Goal: Task Accomplishment & Management: Complete application form

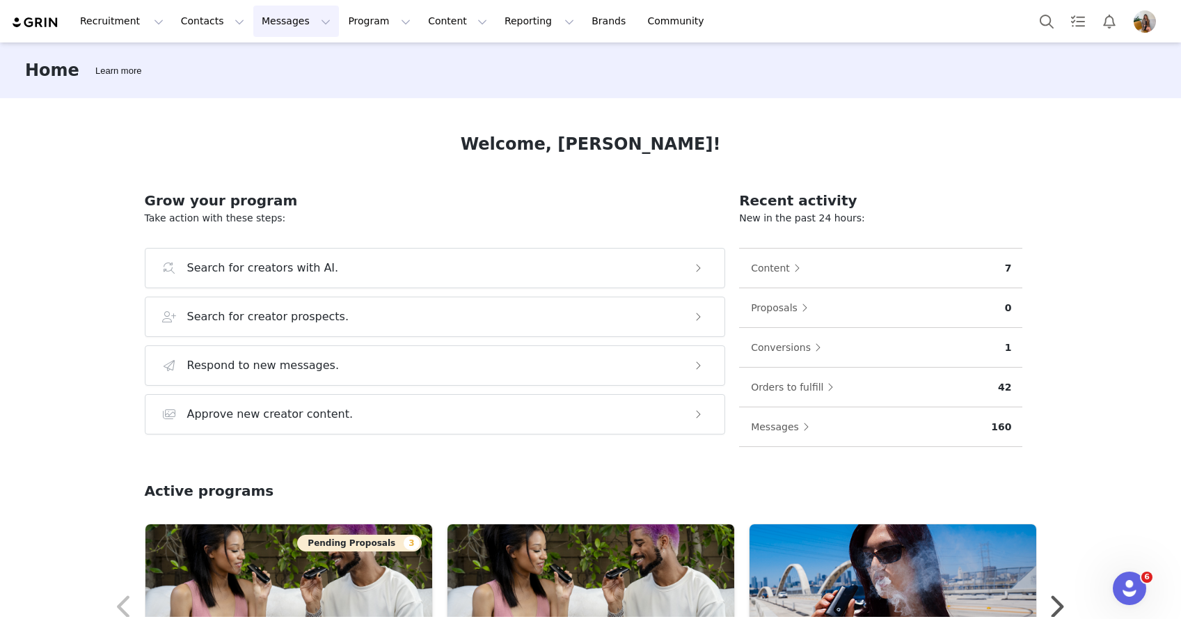
click at [292, 31] on button "Messages Messages" at bounding box center [296, 21] width 86 height 31
click at [360, 25] on button "Program Program" at bounding box center [379, 21] width 79 height 31
click at [357, 65] on p "Activations" at bounding box center [356, 61] width 54 height 15
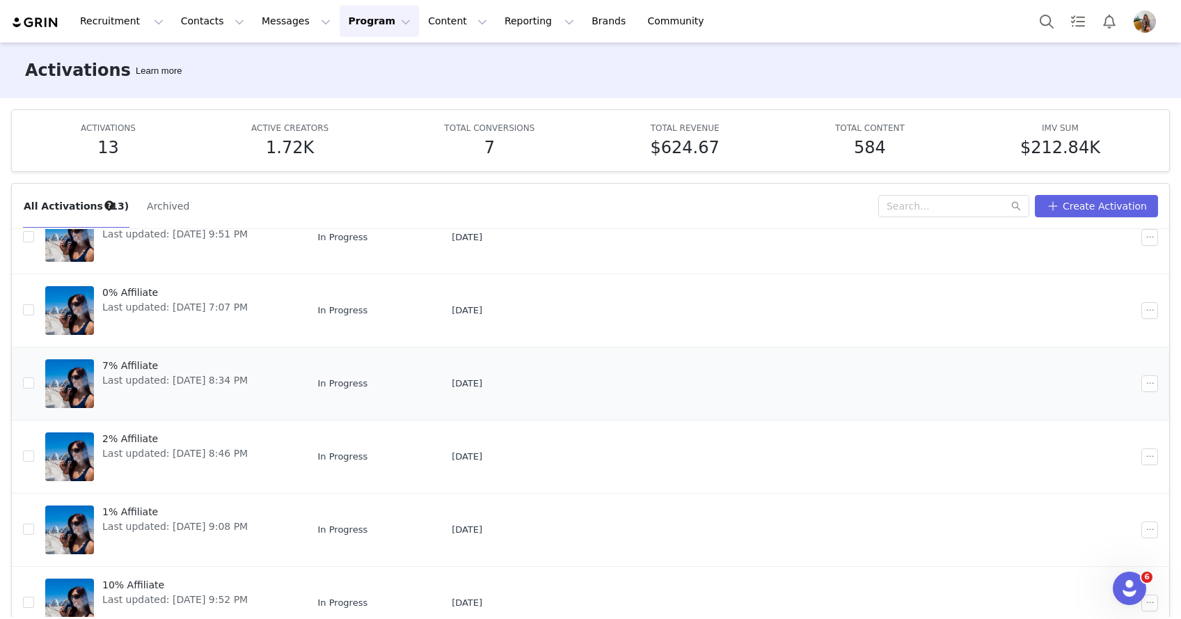
scroll to position [73, 0]
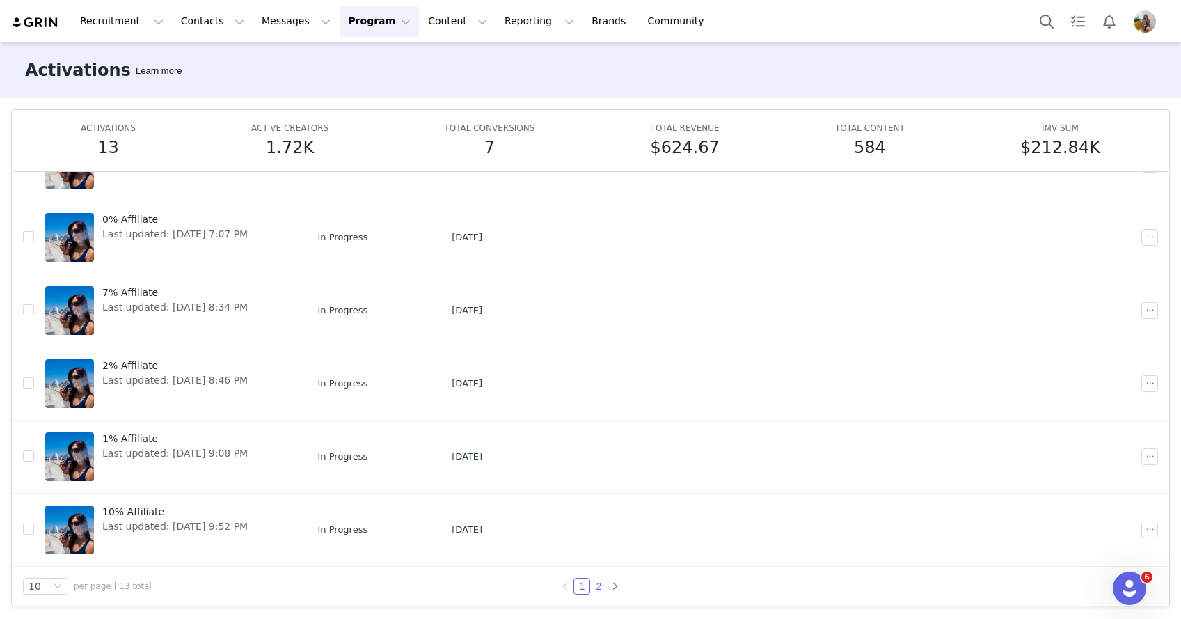
click at [591, 592] on link "2" at bounding box center [598, 585] width 15 height 15
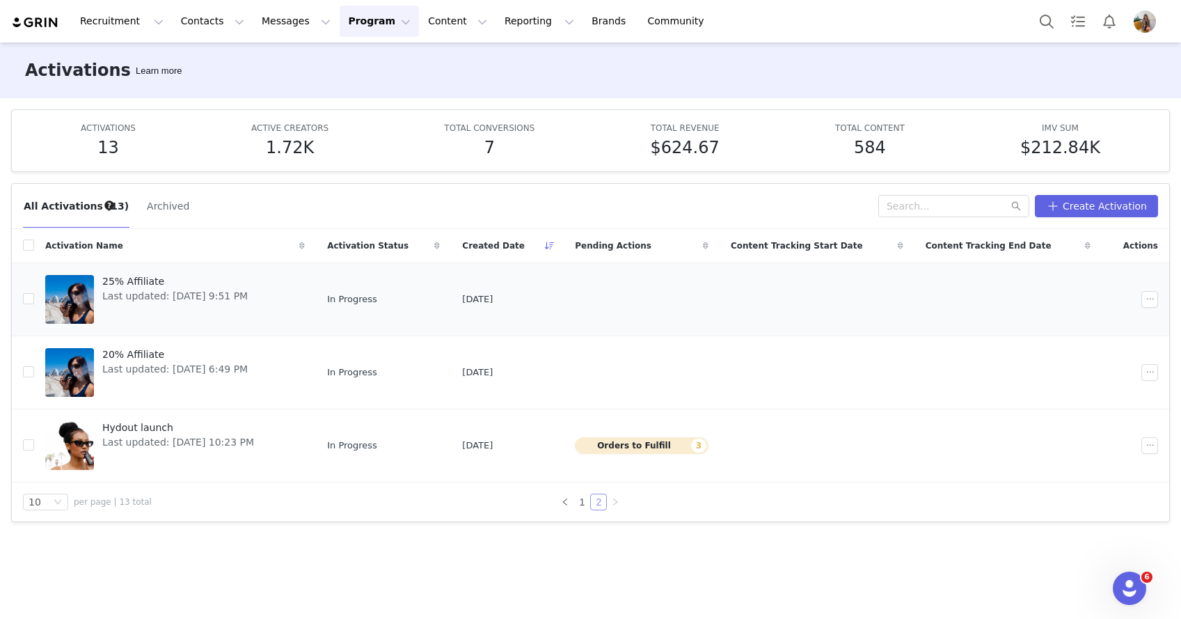
scroll to position [0, 0]
click at [137, 433] on span "Hydout launch" at bounding box center [178, 427] width 152 height 15
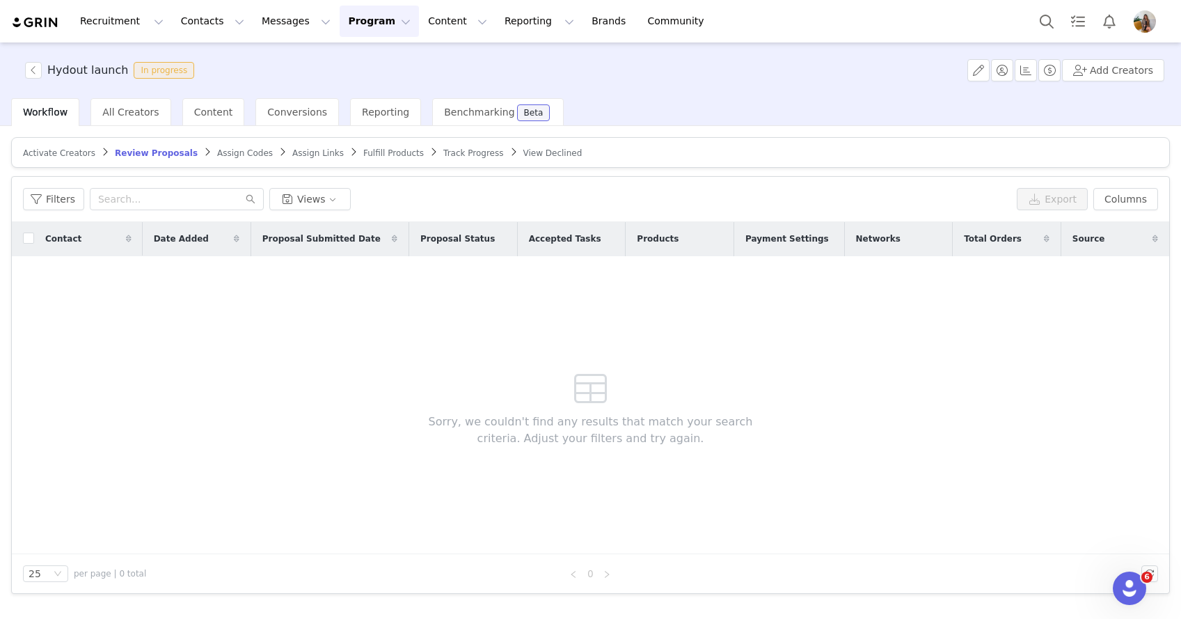
click at [442, 159] on article "Activate Creators Review Proposals Assign Codes Assign Links Fulfill Products T…" at bounding box center [590, 152] width 1159 height 31
click at [376, 156] on span "Fulfill Products" at bounding box center [393, 153] width 61 height 10
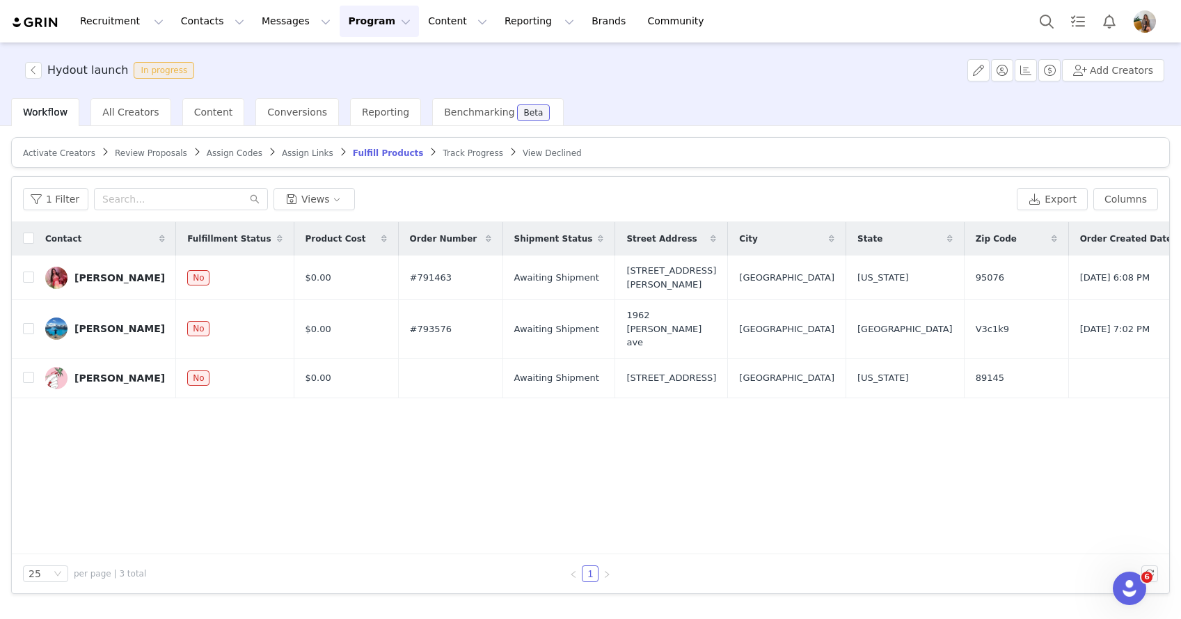
click at [72, 148] on span "Activate Creators" at bounding box center [59, 153] width 72 height 10
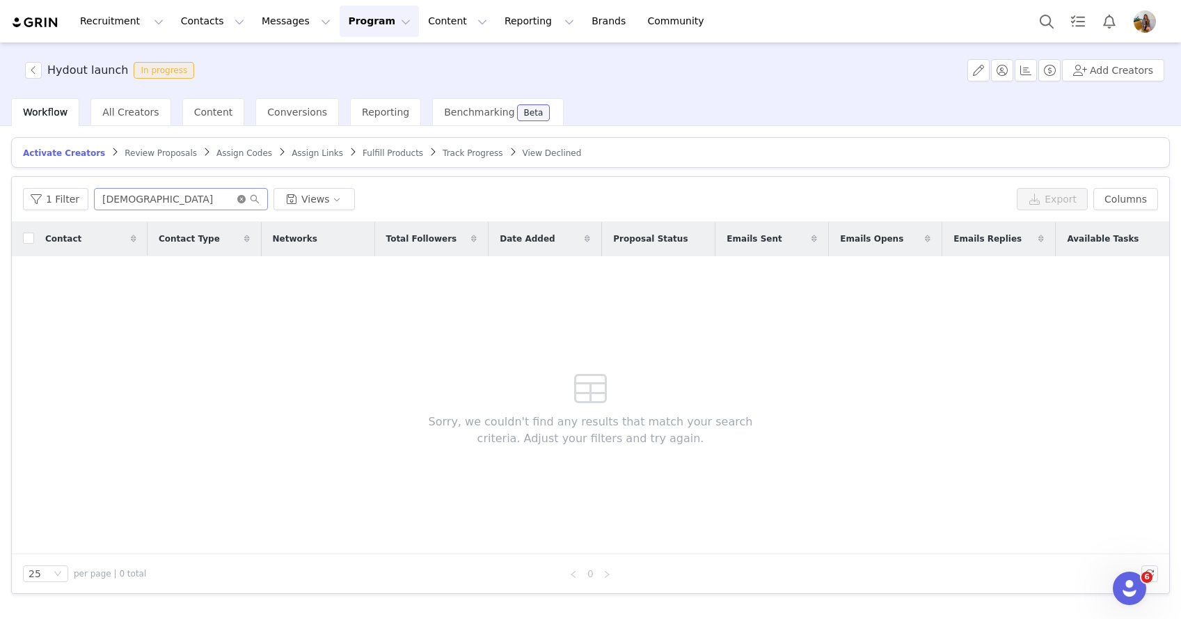
click at [237, 200] on icon "icon: close-circle" at bounding box center [241, 199] width 8 height 8
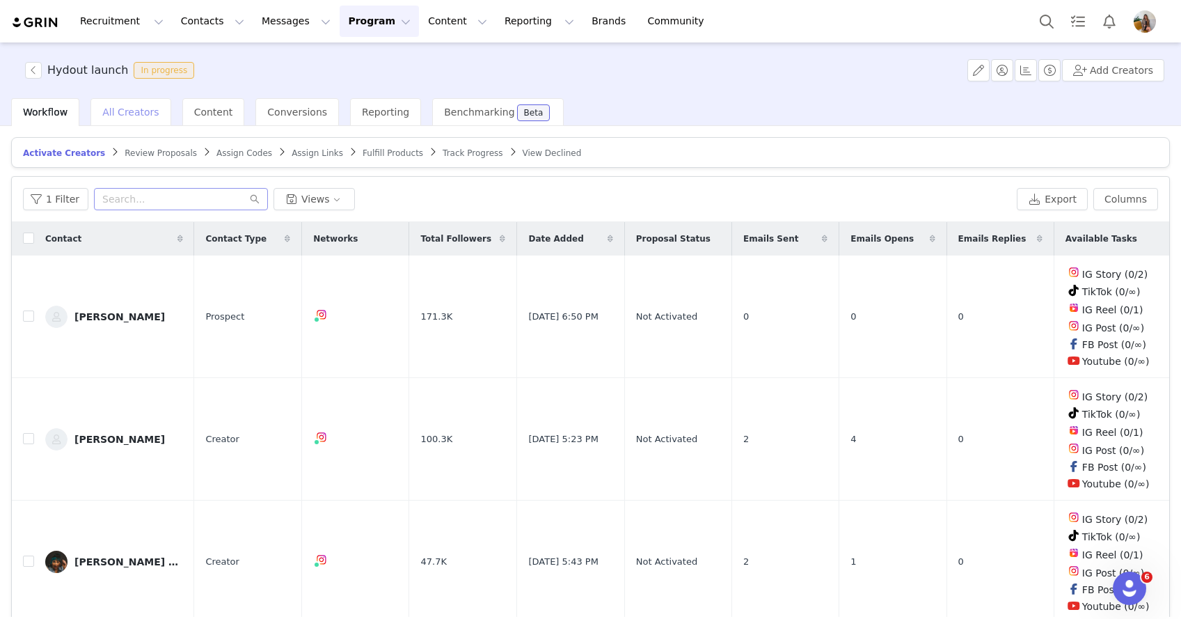
click at [140, 116] on span "All Creators" at bounding box center [130, 111] width 56 height 11
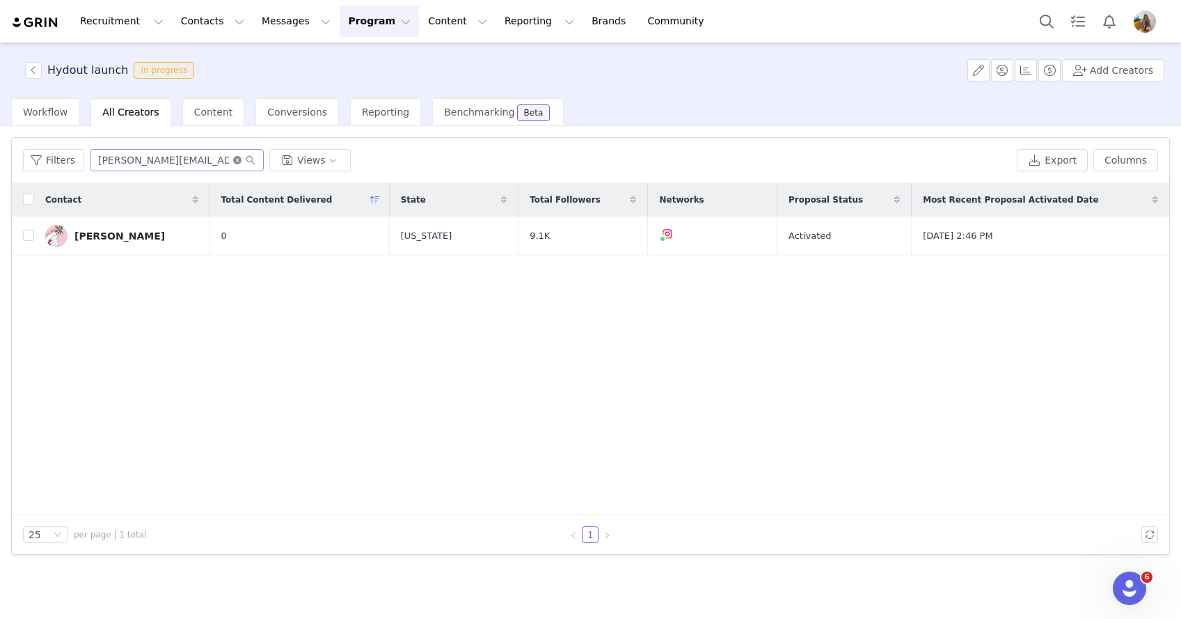
click at [234, 159] on icon "icon: close-circle" at bounding box center [237, 160] width 8 height 8
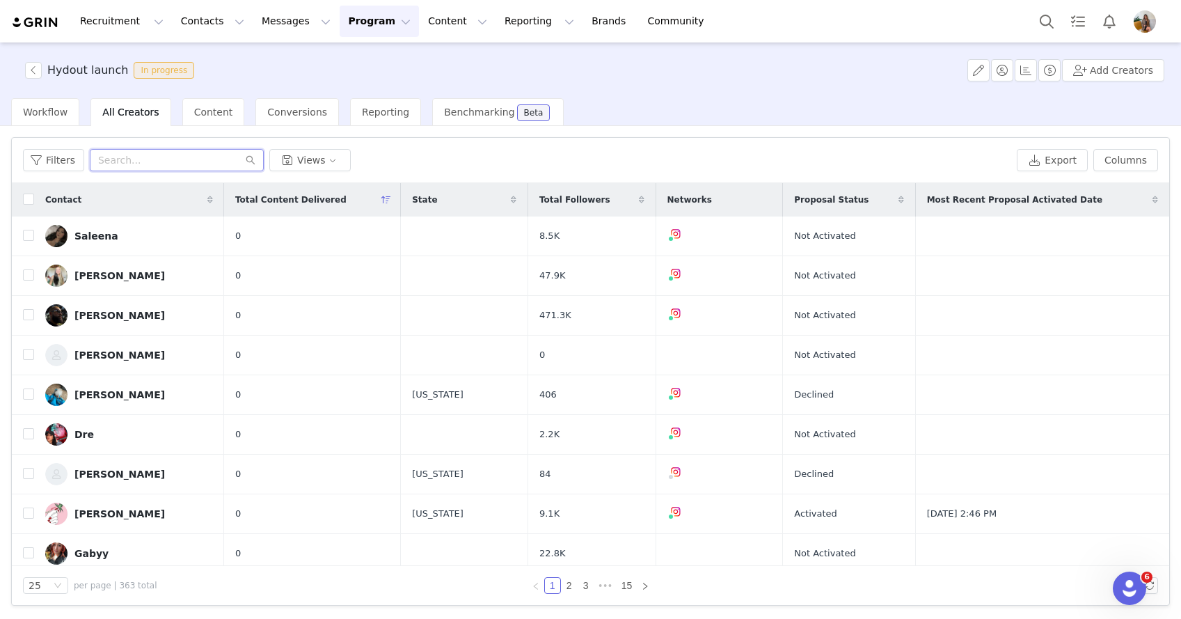
click at [209, 161] on input "text" at bounding box center [177, 160] width 174 height 22
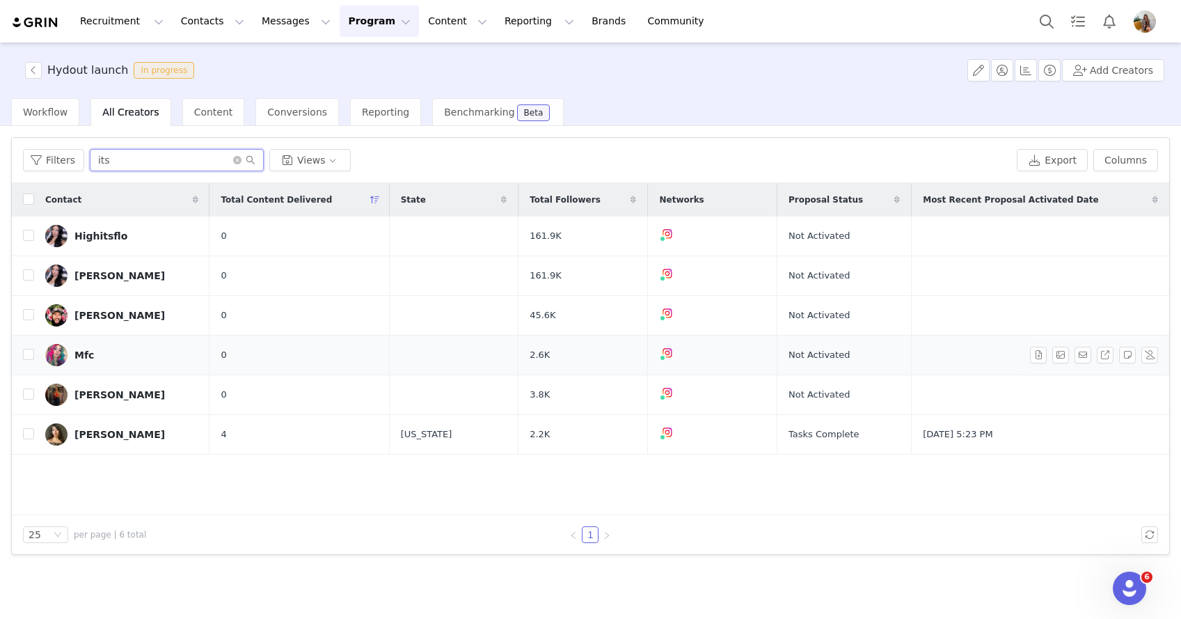
type input "its"
click at [83, 355] on div "Mfc" at bounding box center [83, 354] width 19 height 11
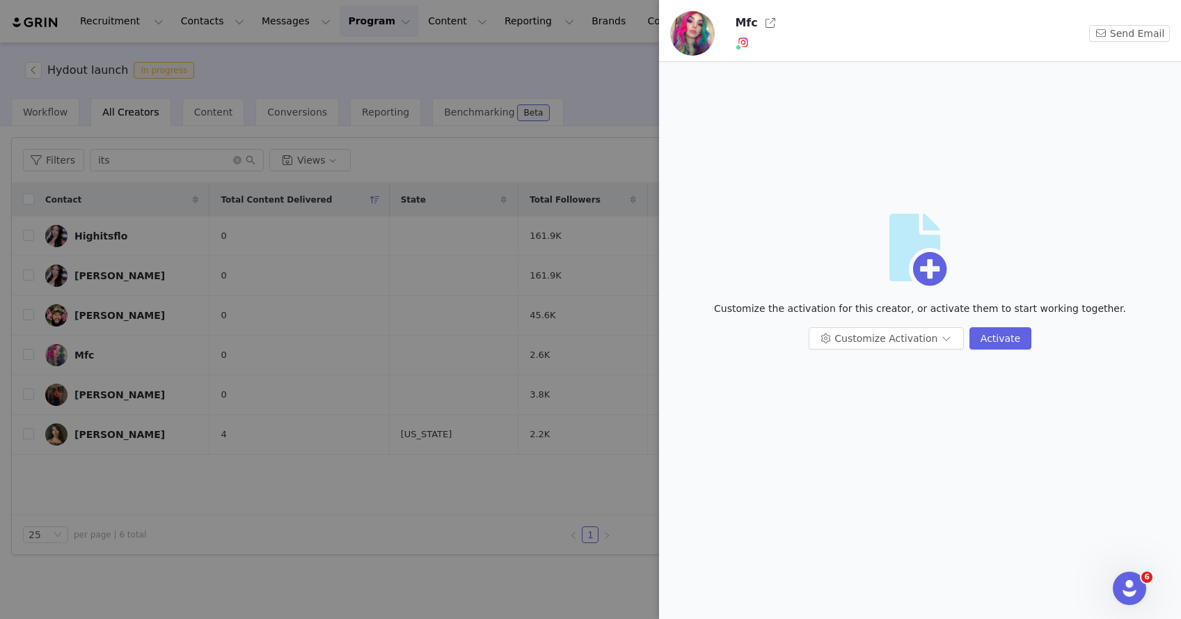
click at [596, 103] on div at bounding box center [590, 309] width 1181 height 619
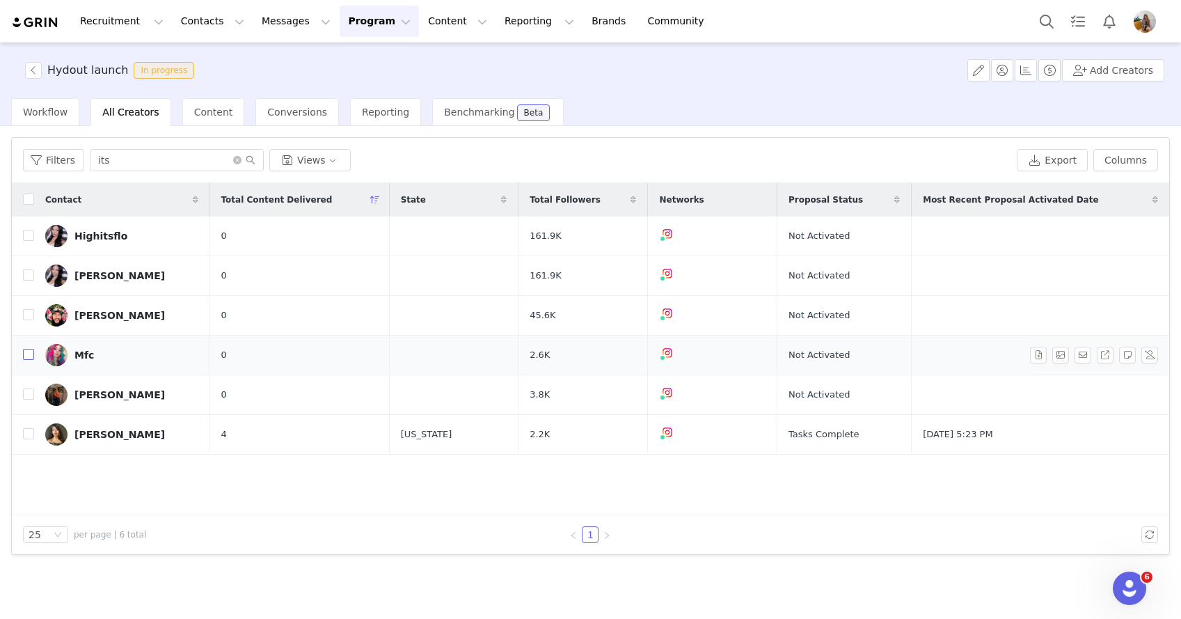
click at [31, 351] on input "checkbox" at bounding box center [28, 354] width 11 height 11
checkbox input "true"
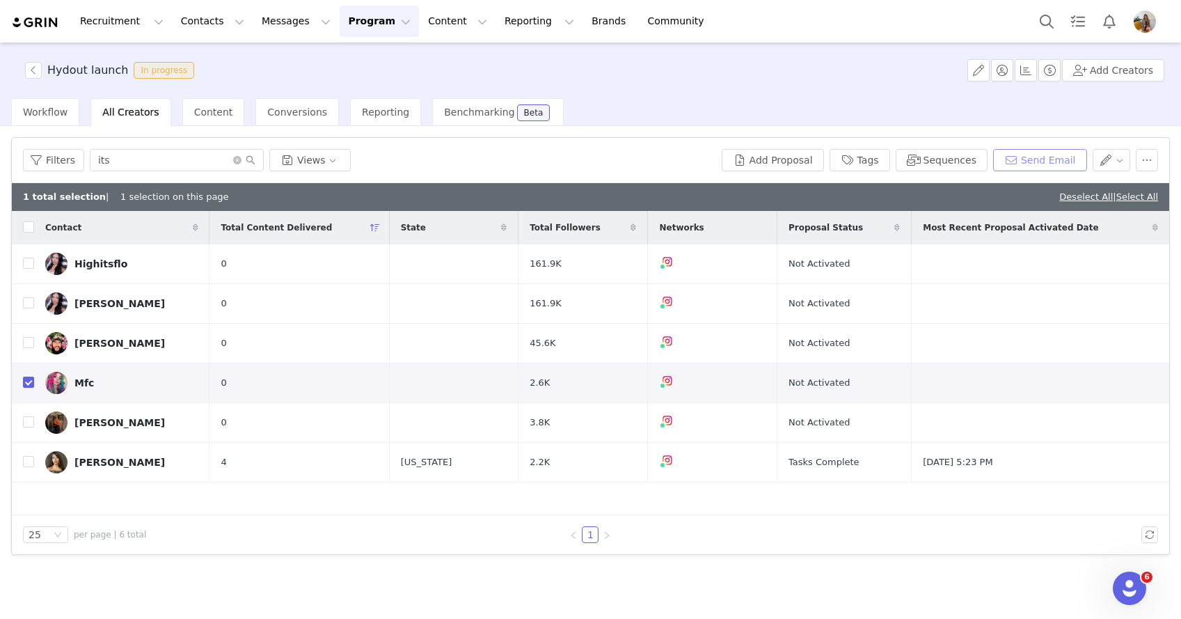
click at [1029, 157] on button "Send Email" at bounding box center [1040, 160] width 94 height 22
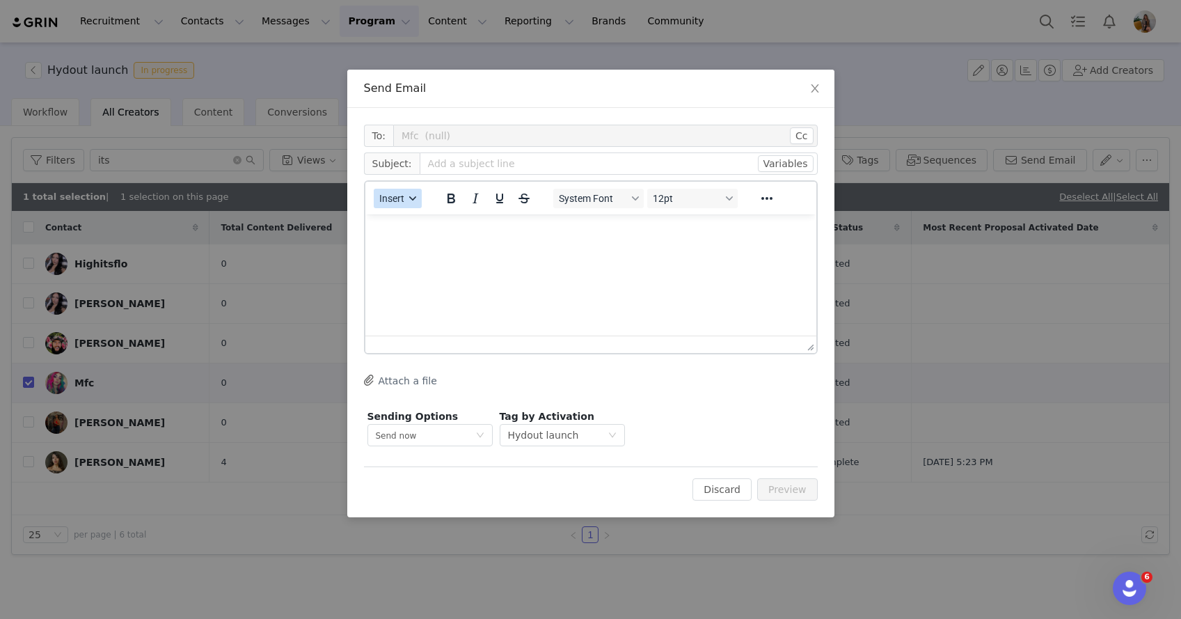
click at [388, 190] on button "Insert" at bounding box center [398, 198] width 48 height 19
click at [807, 89] on span "Close" at bounding box center [814, 89] width 39 height 39
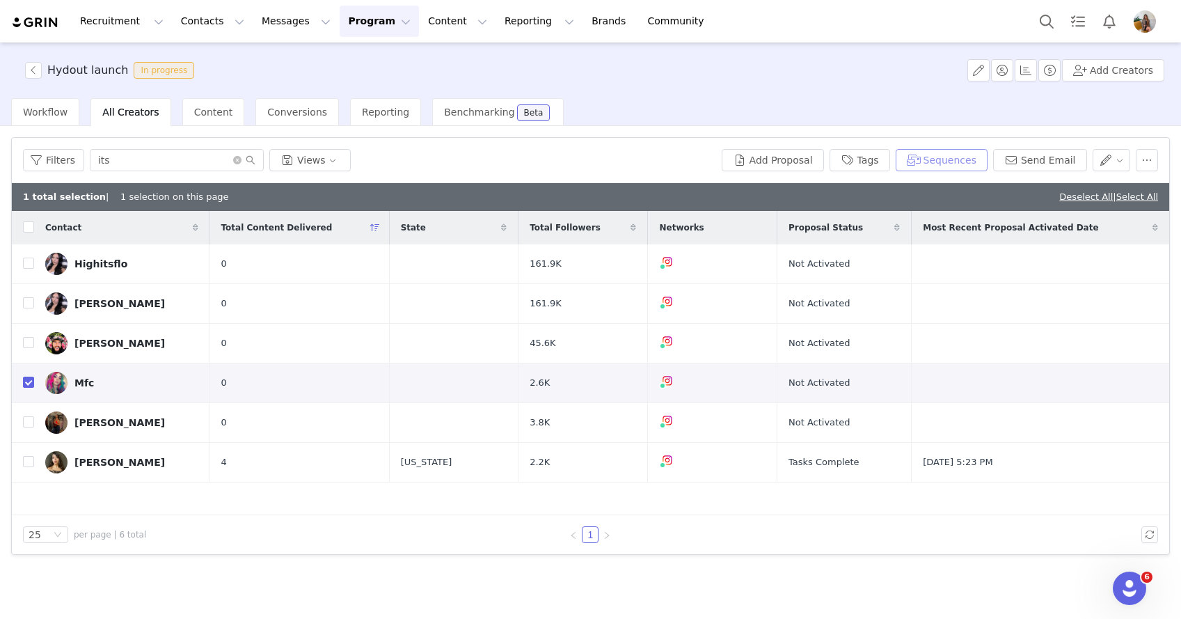
click at [939, 157] on button "Sequences" at bounding box center [942, 160] width 92 height 22
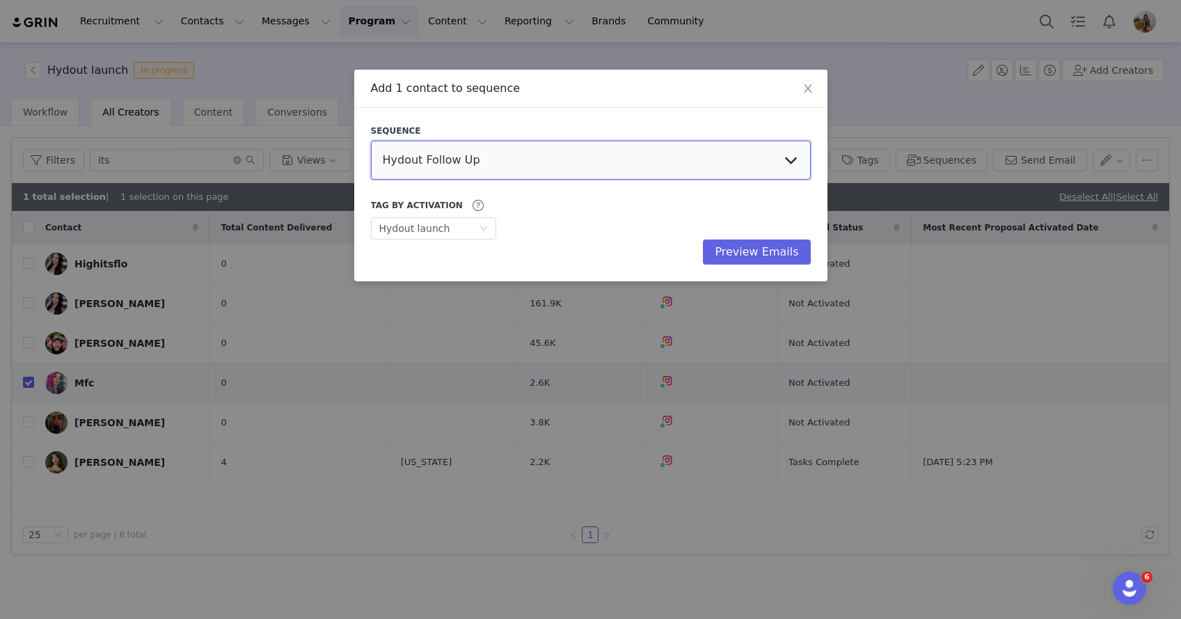
click at [489, 171] on select "Hydout Follow Up Hydout Preselects Influencer Outreach affilaite 2%- we're movi…" at bounding box center [591, 160] width 440 height 39
select select "0cb56c56-7dc4-41d7-a89e-bce6d6e5aa8f"
click at [371, 141] on select "Hydout Follow Up Hydout Preselects Influencer Outreach affilaite 2%- we're movi…" at bounding box center [591, 160] width 440 height 39
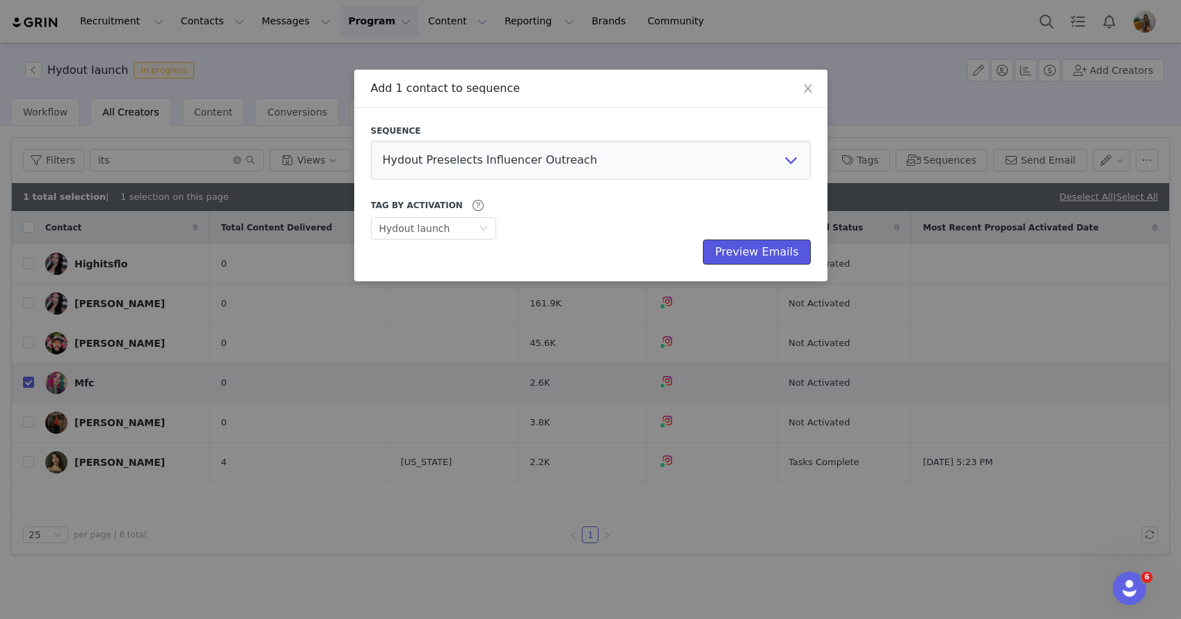
click at [752, 257] on button "Preview Emails" at bounding box center [756, 251] width 107 height 25
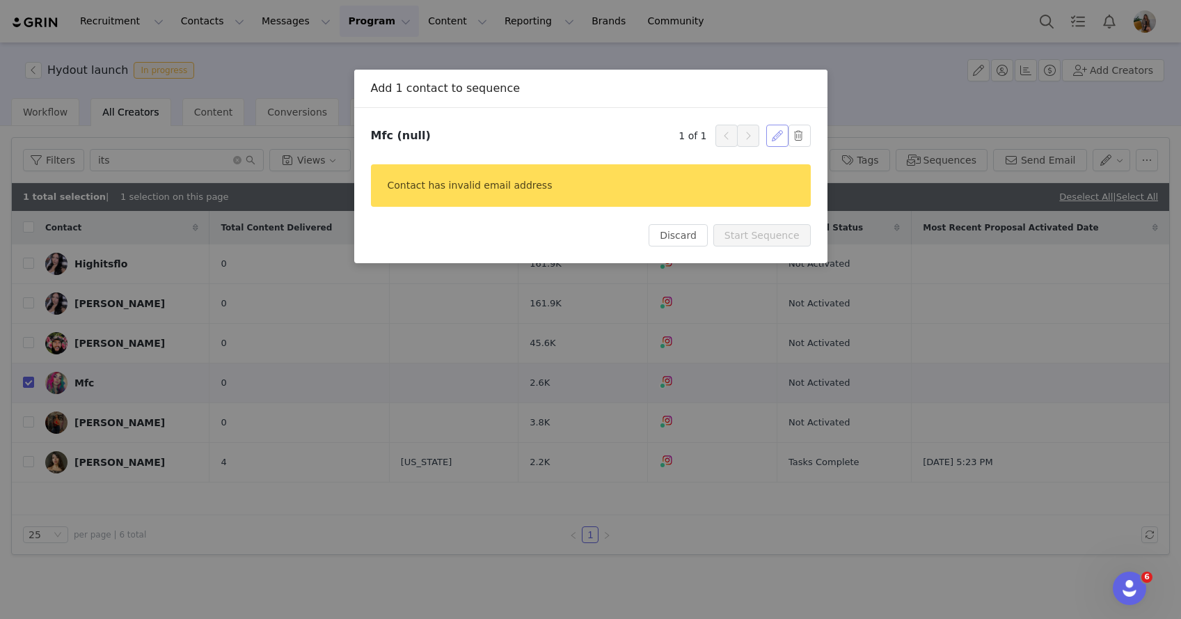
click at [776, 138] on button "button" at bounding box center [777, 136] width 22 height 22
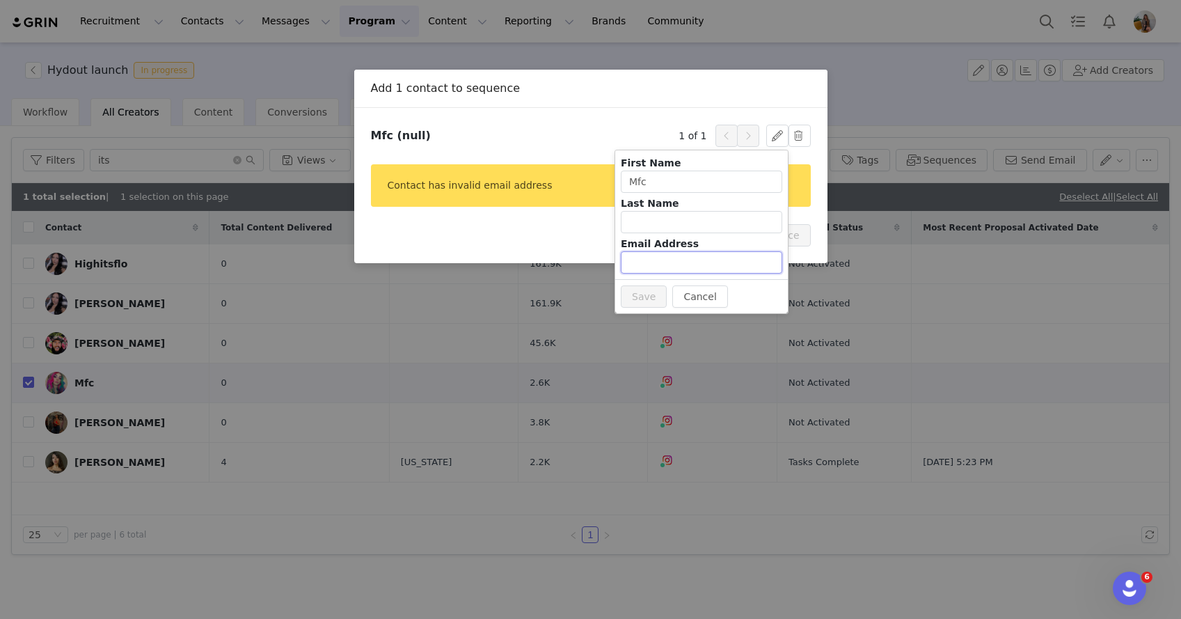
click at [675, 259] on input "text" at bounding box center [701, 262] width 161 height 22
paste input "radchick024@gmail.com"
type input "radchick024@gmail.com"
click at [651, 292] on button "Save" at bounding box center [644, 296] width 46 height 22
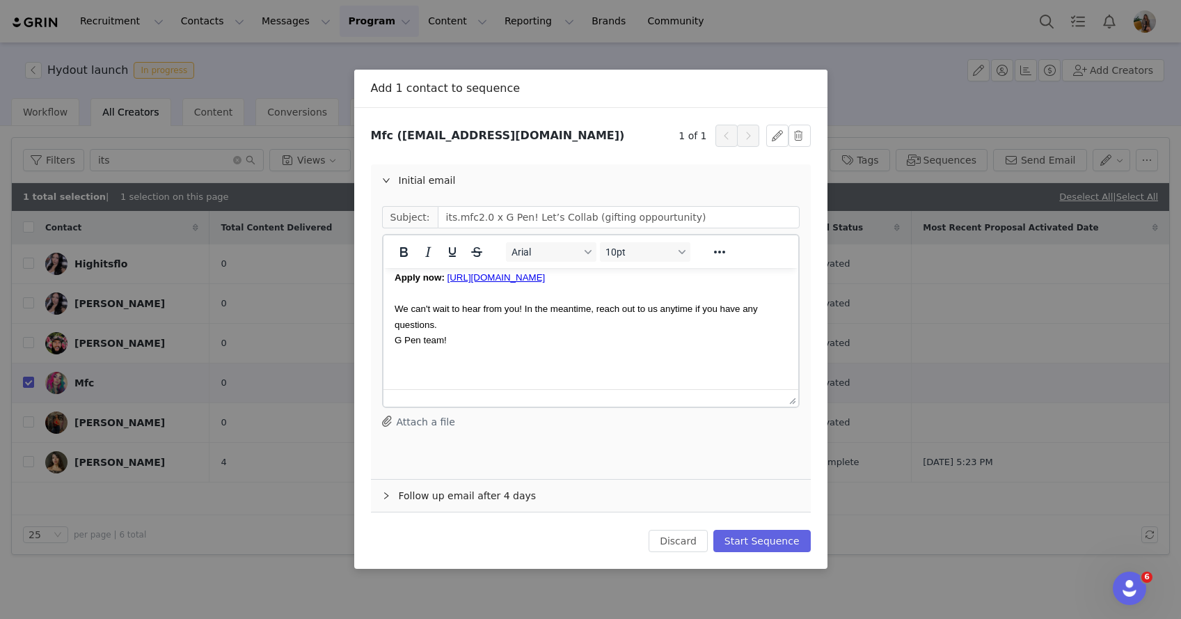
scroll to position [489, 0]
click at [477, 325] on p "If that sounds like something that you are interested in, please apply here and…" at bounding box center [590, 300] width 392 height 156
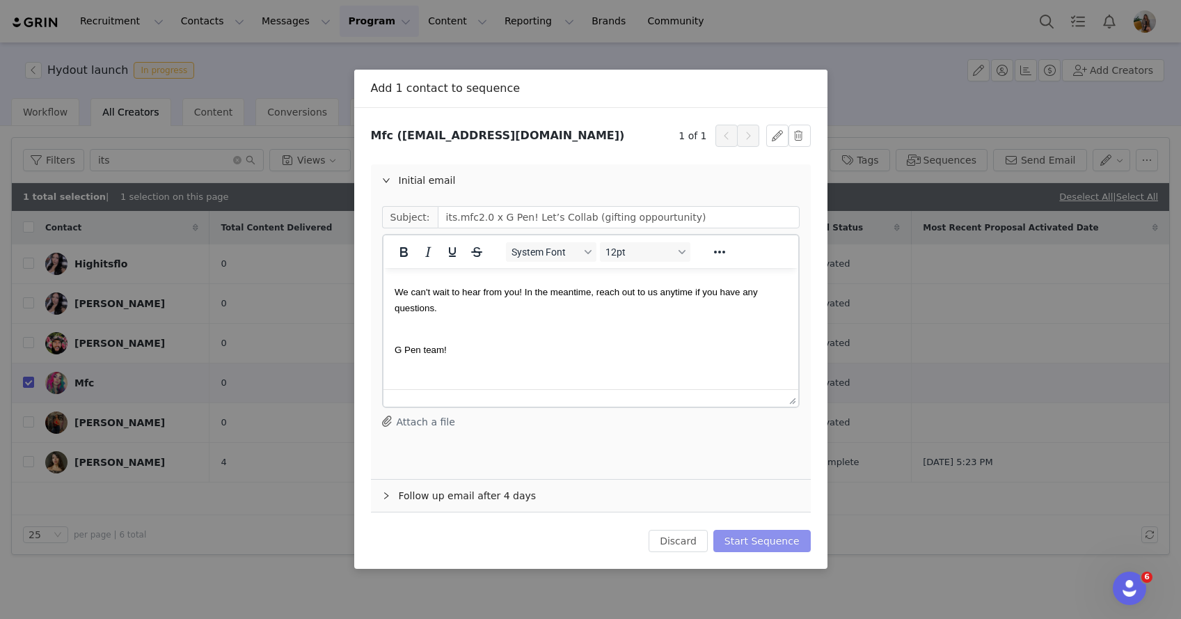
click at [753, 539] on button "Start Sequence" at bounding box center [761, 541] width 97 height 22
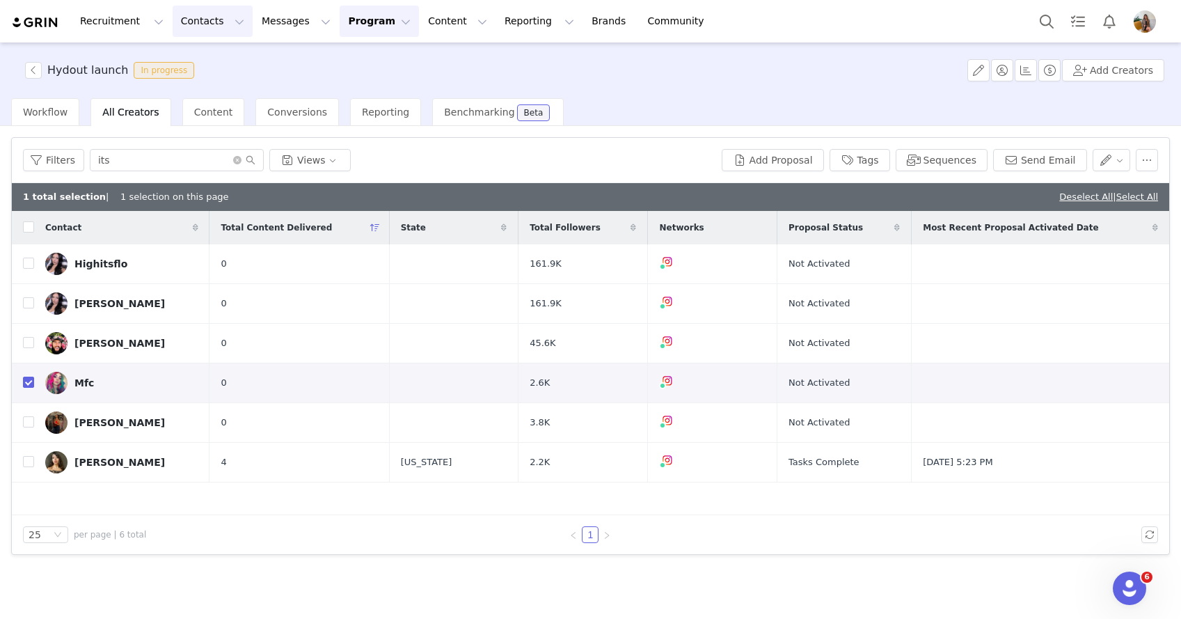
click at [225, 27] on button "Contacts Contacts" at bounding box center [213, 21] width 80 height 31
click at [162, 168] on input "its" at bounding box center [177, 160] width 174 height 22
type input "i"
type input "feek"
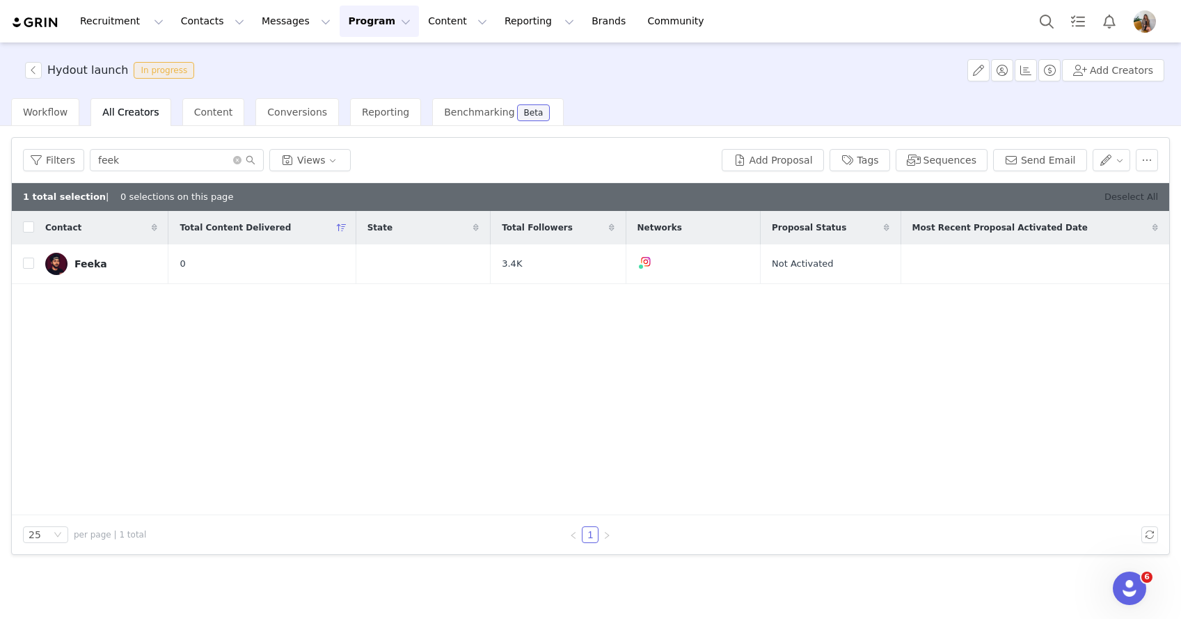
click at [1138, 197] on link "Deselect All" at bounding box center [1131, 196] width 54 height 10
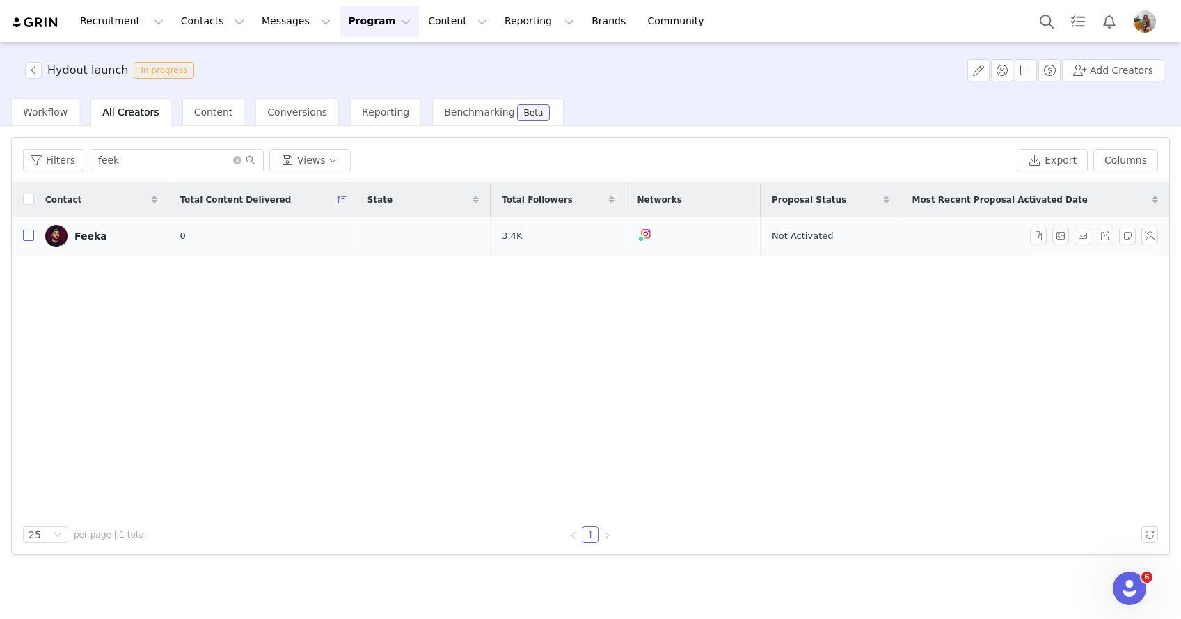
click at [29, 234] on input "checkbox" at bounding box center [28, 235] width 11 height 11
checkbox input "true"
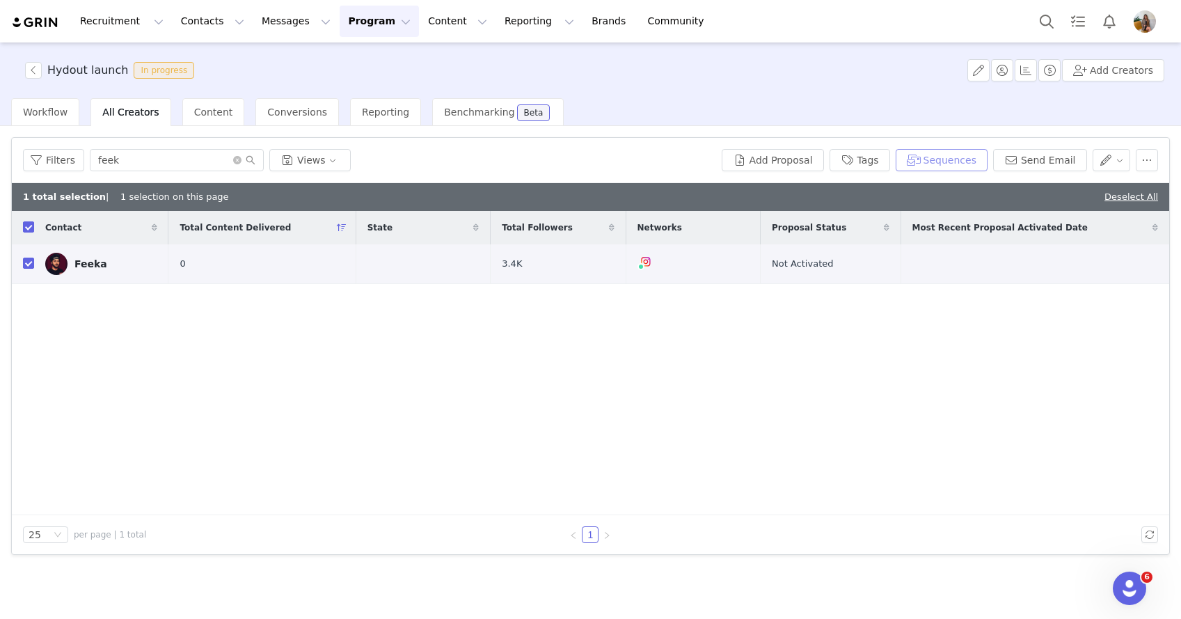
click at [934, 157] on button "Sequences" at bounding box center [942, 160] width 92 height 22
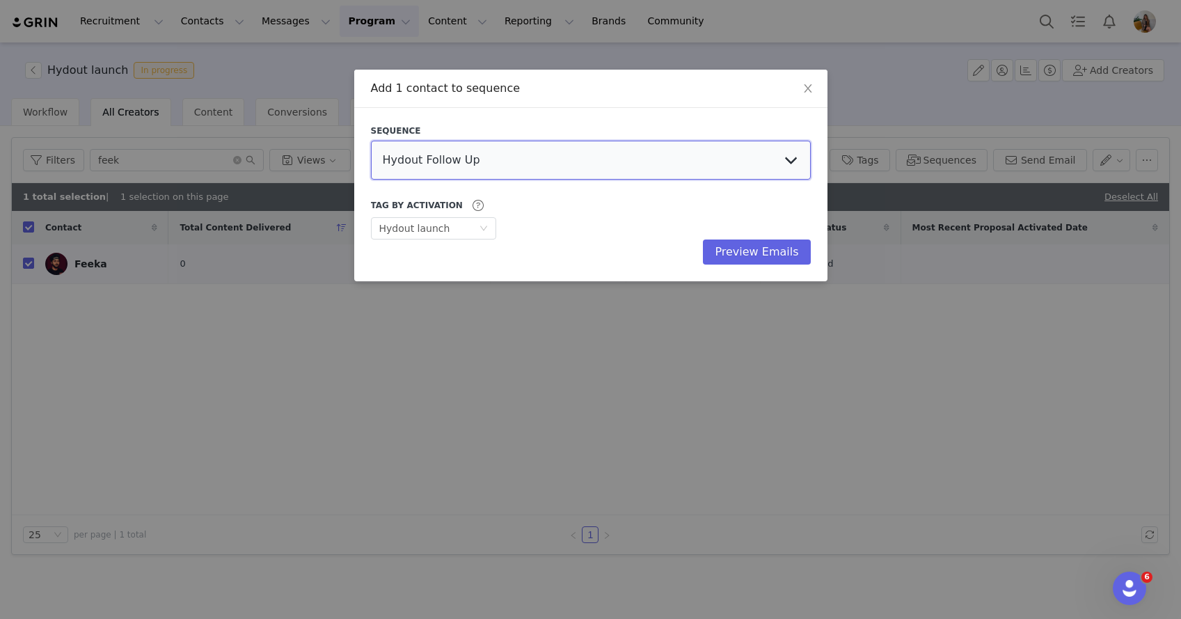
click at [493, 160] on select "Hydout Follow Up Hydout Preselects Influencer Outreach affilaite 2%- we're movi…" at bounding box center [591, 160] width 440 height 39
select select "0cb56c56-7dc4-41d7-a89e-bce6d6e5aa8f"
click at [371, 141] on select "Hydout Follow Up Hydout Preselects Influencer Outreach affilaite 2%- we're movi…" at bounding box center [591, 160] width 440 height 39
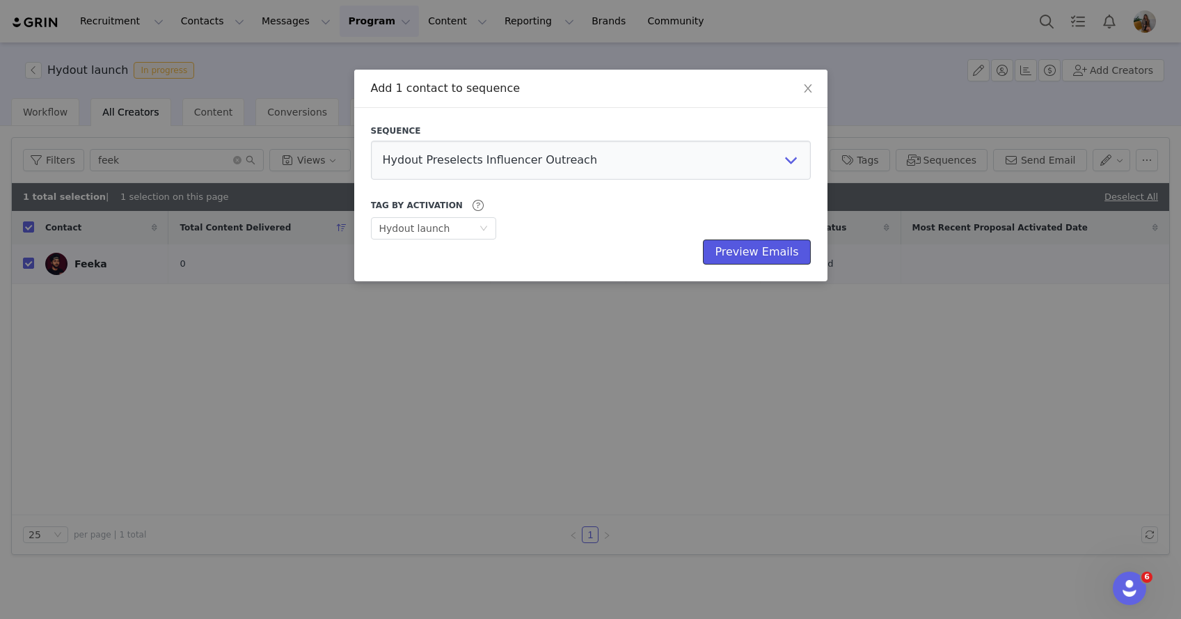
click at [772, 256] on button "Preview Emails" at bounding box center [756, 251] width 107 height 25
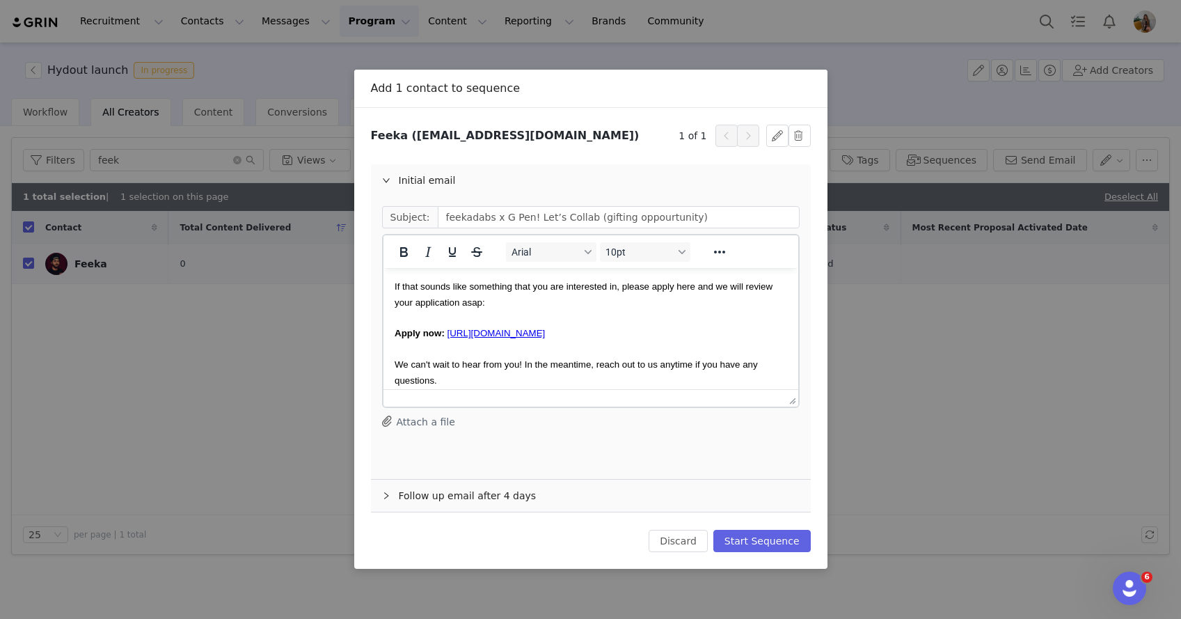
scroll to position [425, 0]
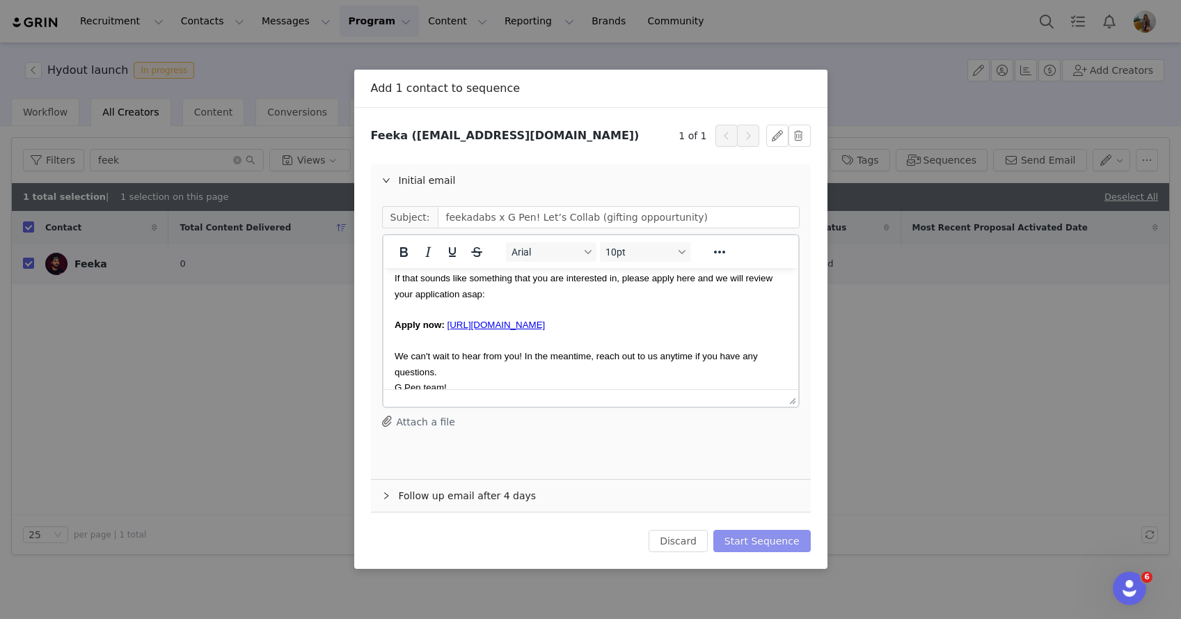
click at [753, 539] on button "Start Sequence" at bounding box center [761, 541] width 97 height 22
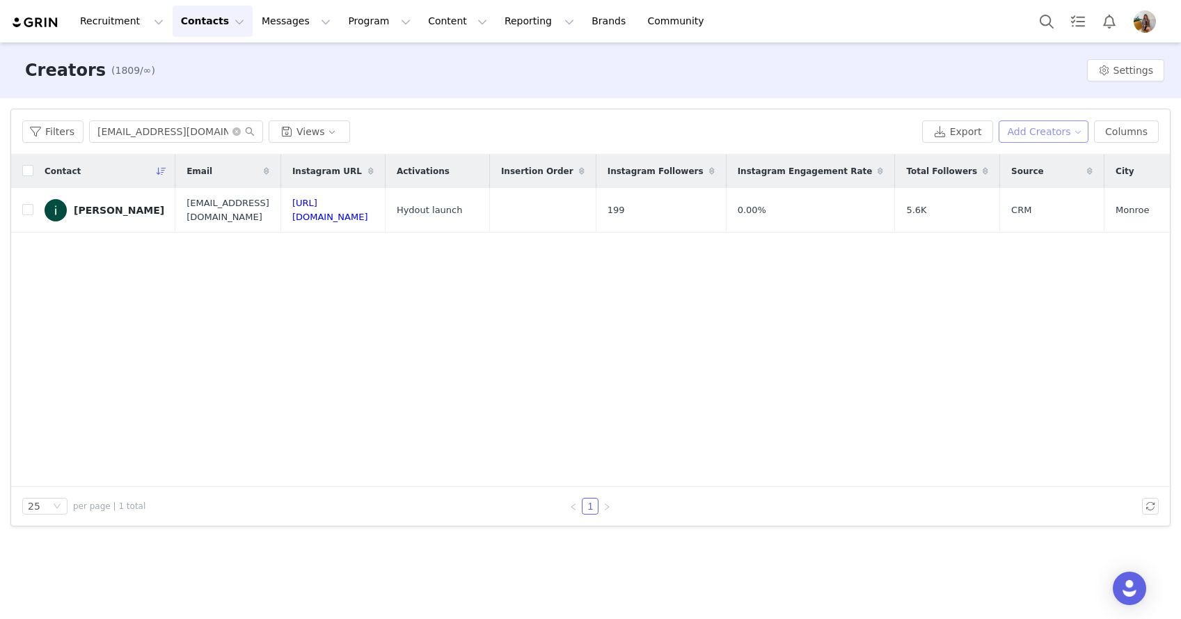
click at [1051, 126] on button "Add Creators" at bounding box center [1043, 131] width 90 height 22
click at [1023, 164] on span "Add a Creator" at bounding box center [1045, 159] width 67 height 15
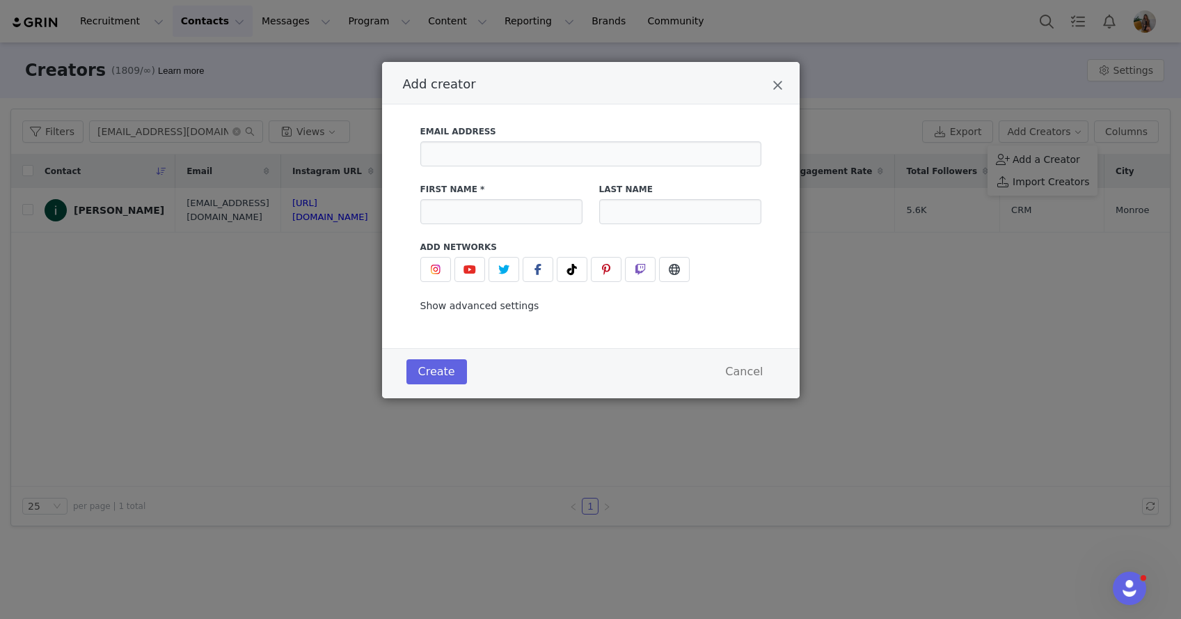
click at [448, 310] on span "Show advanced settings" at bounding box center [479, 305] width 119 height 11
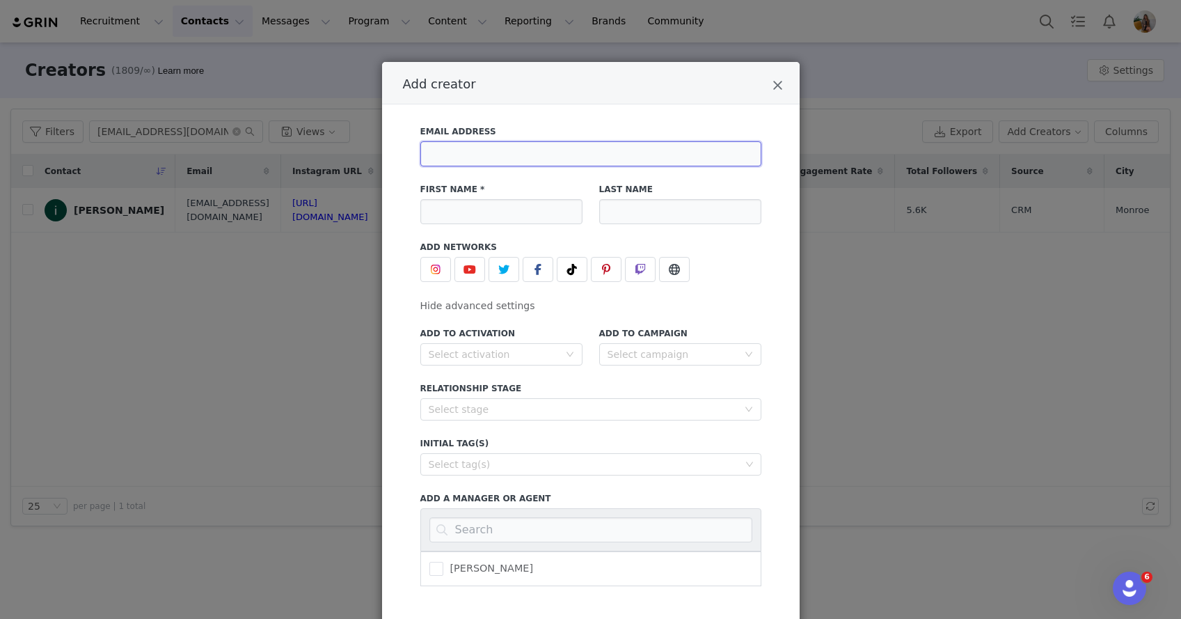
click at [605, 148] on input "Add creator" at bounding box center [590, 153] width 341 height 25
click at [430, 271] on img "Add creator" at bounding box center [435, 269] width 11 height 11
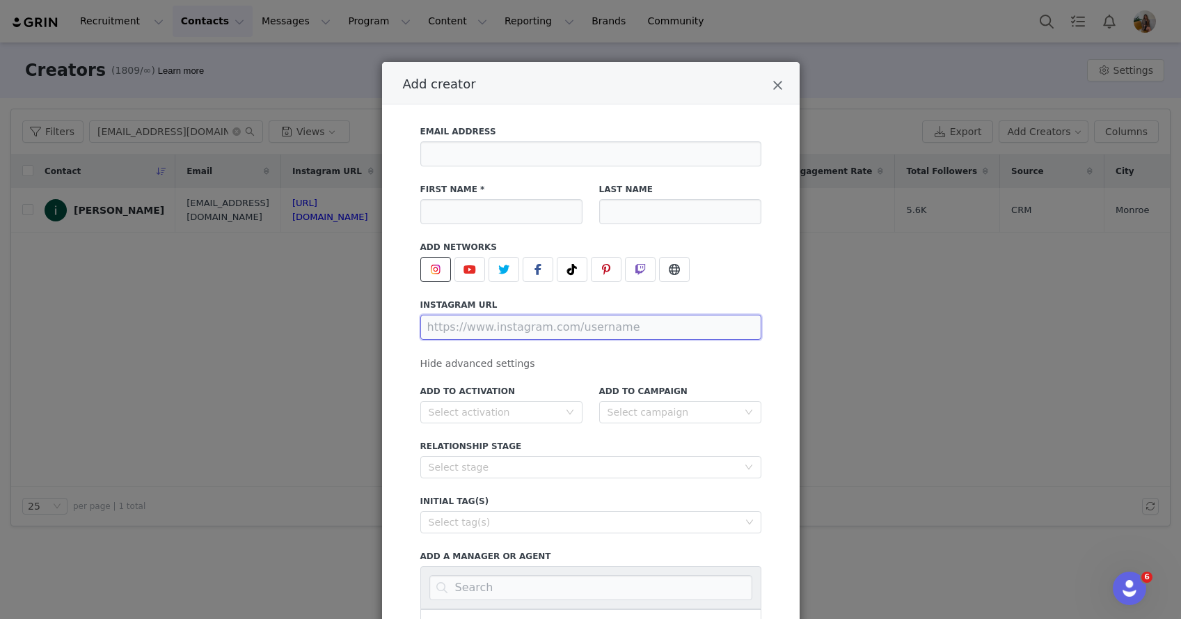
click at [456, 329] on input "Add creator" at bounding box center [590, 327] width 341 height 25
paste input "[URL][DOMAIN_NAME]"
type input "[URL][DOMAIN_NAME]"
click at [501, 214] on input "Add creator" at bounding box center [501, 211] width 162 height 25
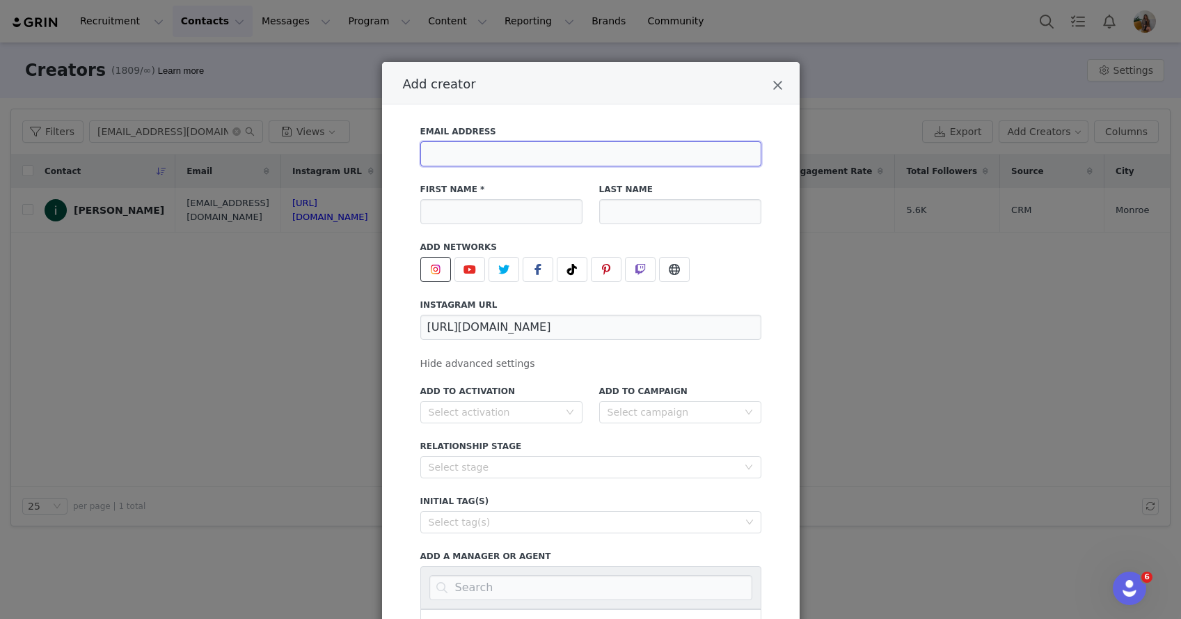
click at [510, 154] on input "Add creator" at bounding box center [590, 153] width 341 height 25
paste input "[EMAIL_ADDRESS][DOMAIN_NAME]"
type input "[EMAIL_ADDRESS][DOMAIN_NAME]"
click at [491, 207] on input "Add creator" at bounding box center [501, 211] width 162 height 25
click at [423, 212] on input "feeka" at bounding box center [501, 211] width 162 height 25
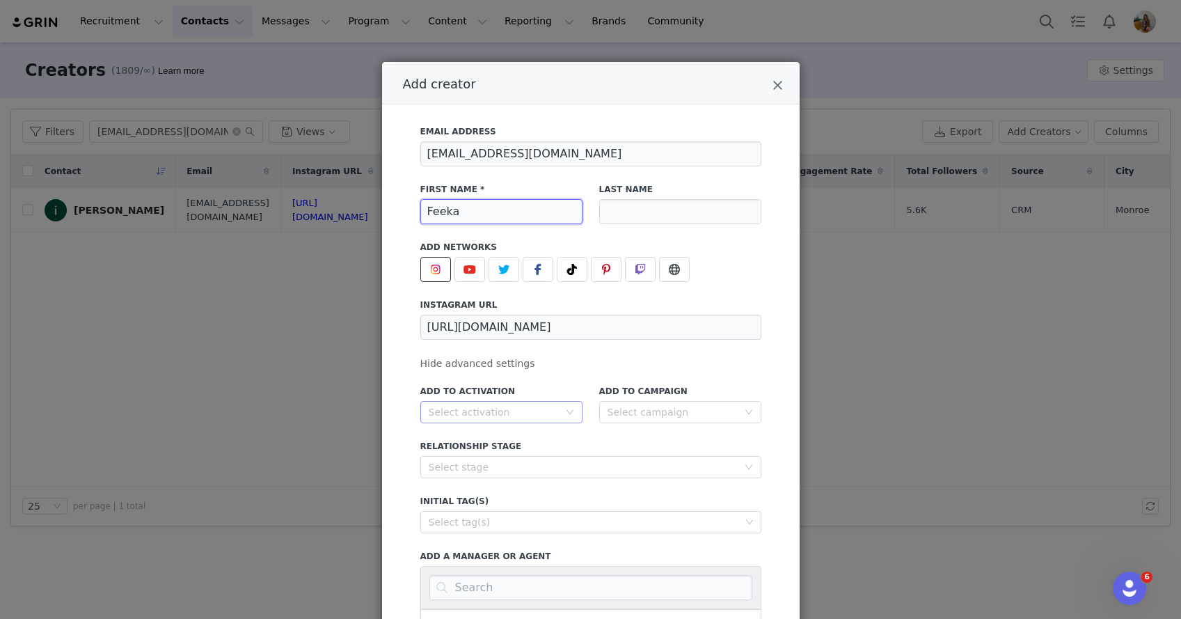
type input "Feeka"
click at [459, 419] on div "Select activation" at bounding box center [497, 411] width 136 height 21
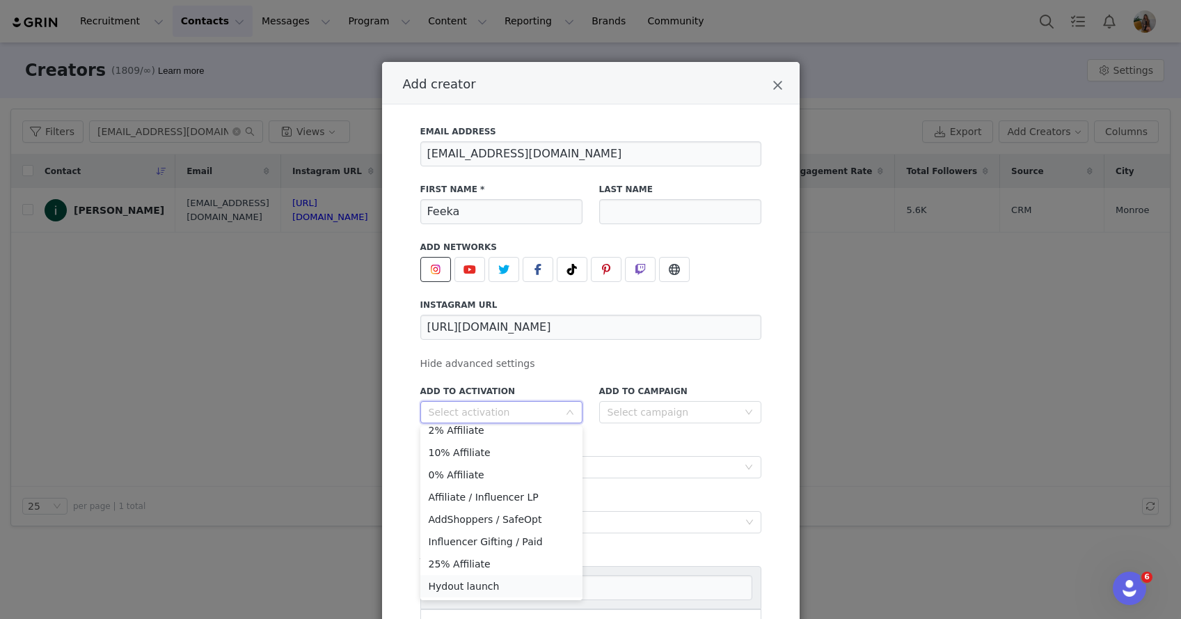
click at [475, 586] on li "Hydout launch" at bounding box center [501, 586] width 162 height 22
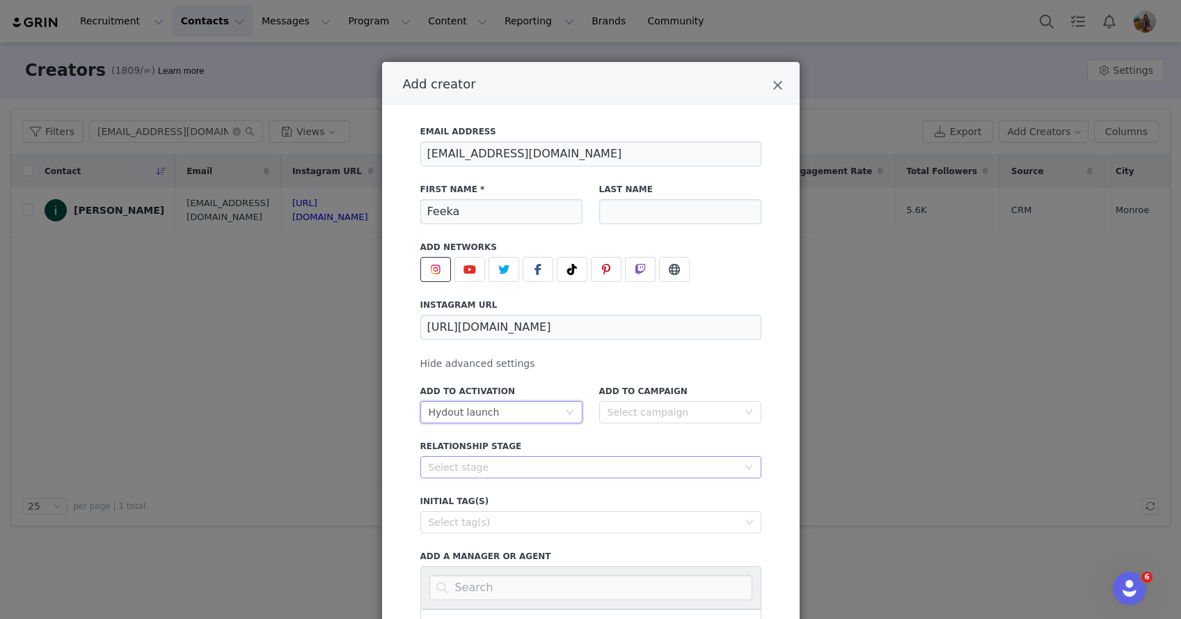
click at [495, 472] on div "Select stage" at bounding box center [583, 467] width 309 height 14
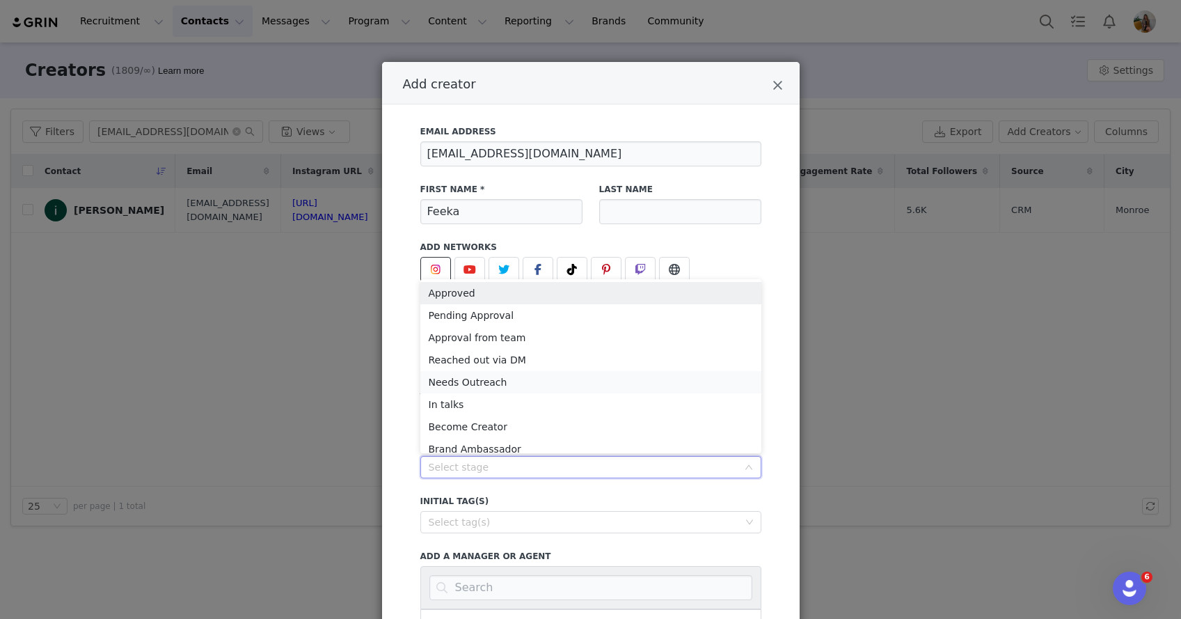
scroll to position [7, 0]
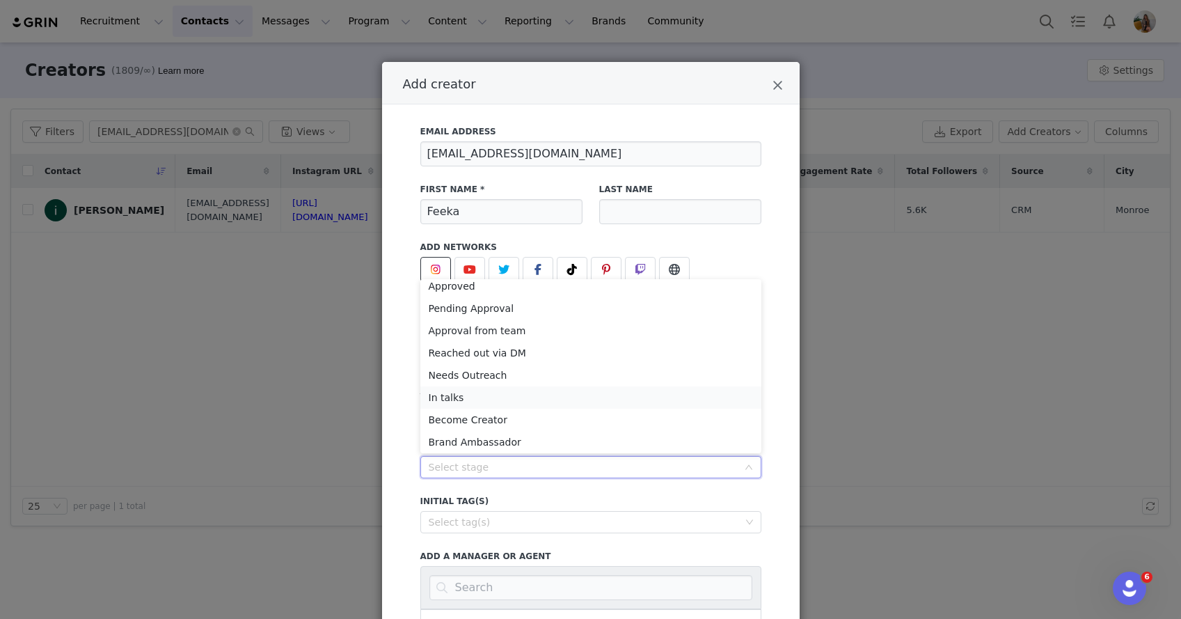
click at [501, 404] on li "In talks" at bounding box center [590, 397] width 341 height 22
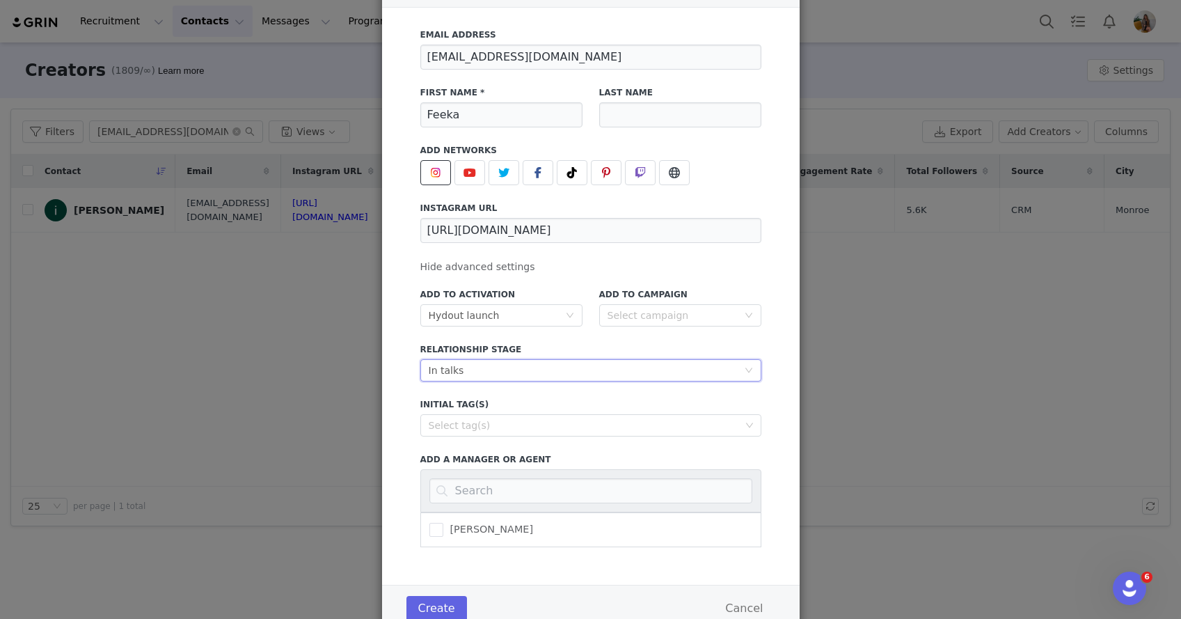
scroll to position [98, 0]
click at [493, 429] on div "Select tag(s)" at bounding box center [585, 424] width 312 height 14
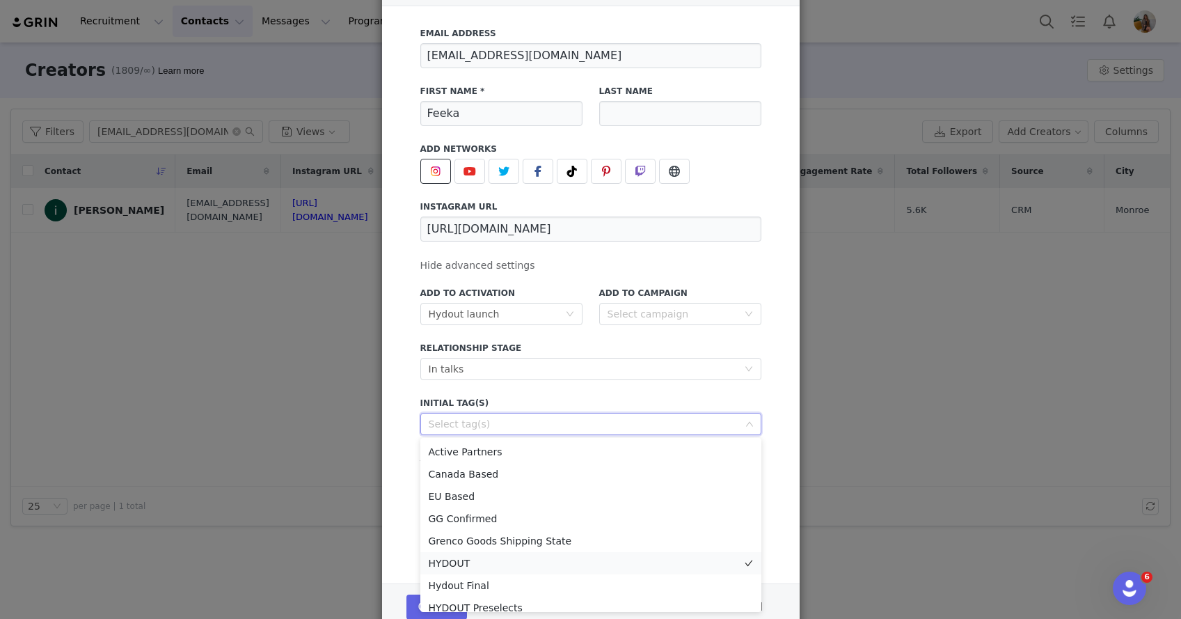
click at [459, 553] on li "HYDOUT" at bounding box center [590, 563] width 341 height 22
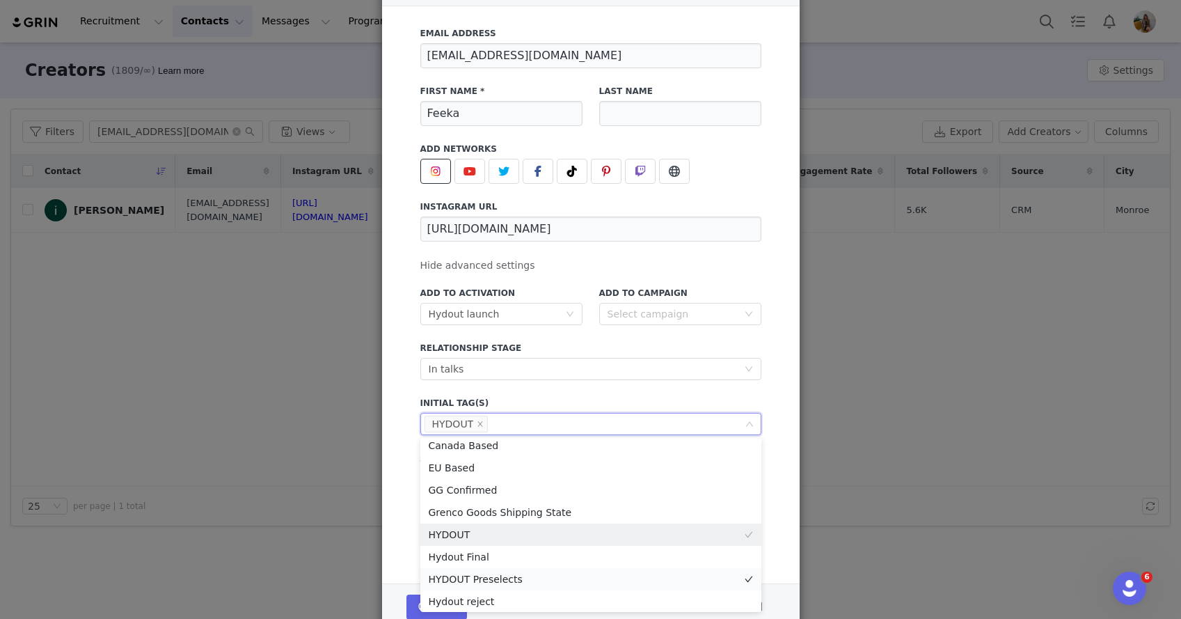
click at [456, 577] on li "HYDOUT Preselects" at bounding box center [590, 579] width 341 height 22
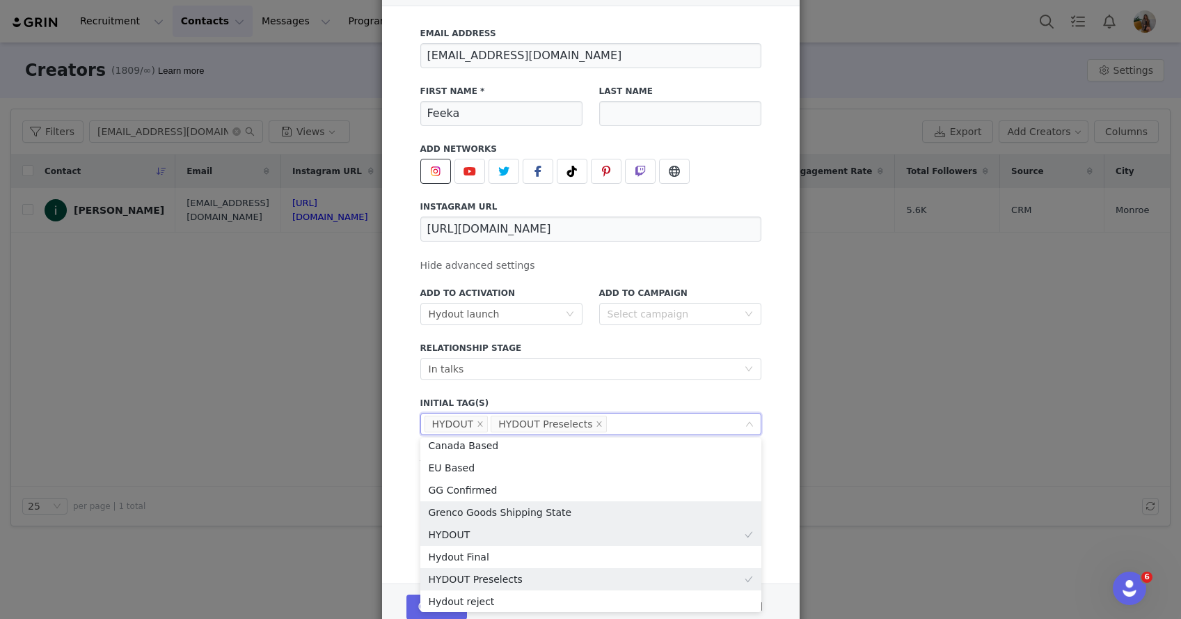
scroll to position [25, 0]
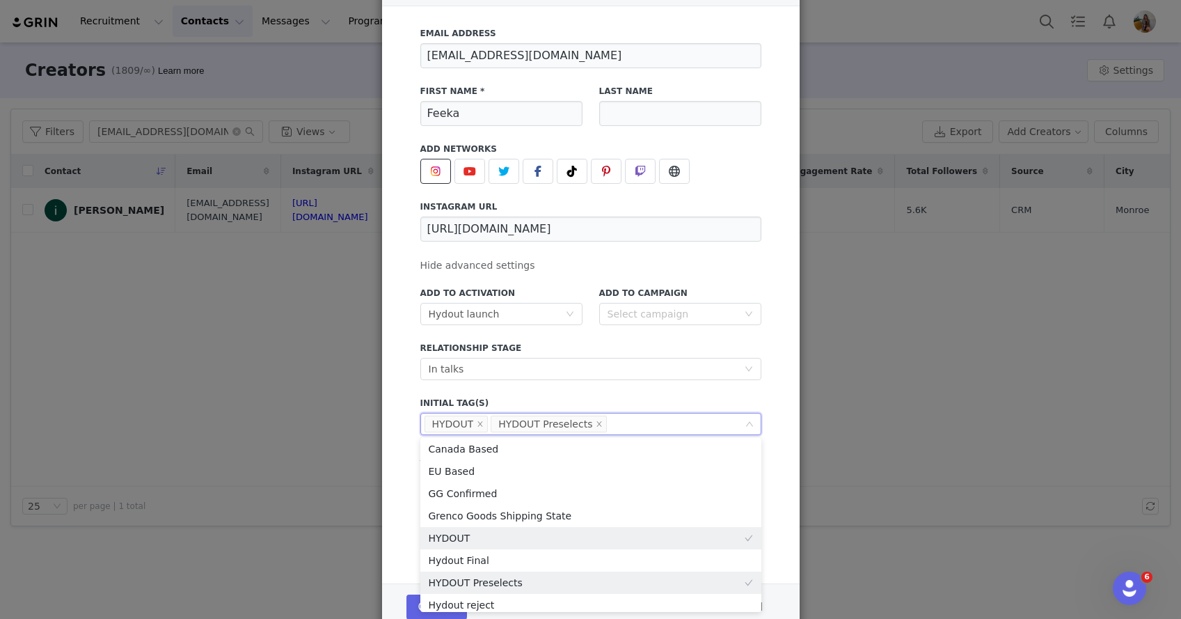
click at [607, 389] on div "Add to Activation Select activation Hydout launch Add to Campaign Select campai…" at bounding box center [590, 411] width 341 height 267
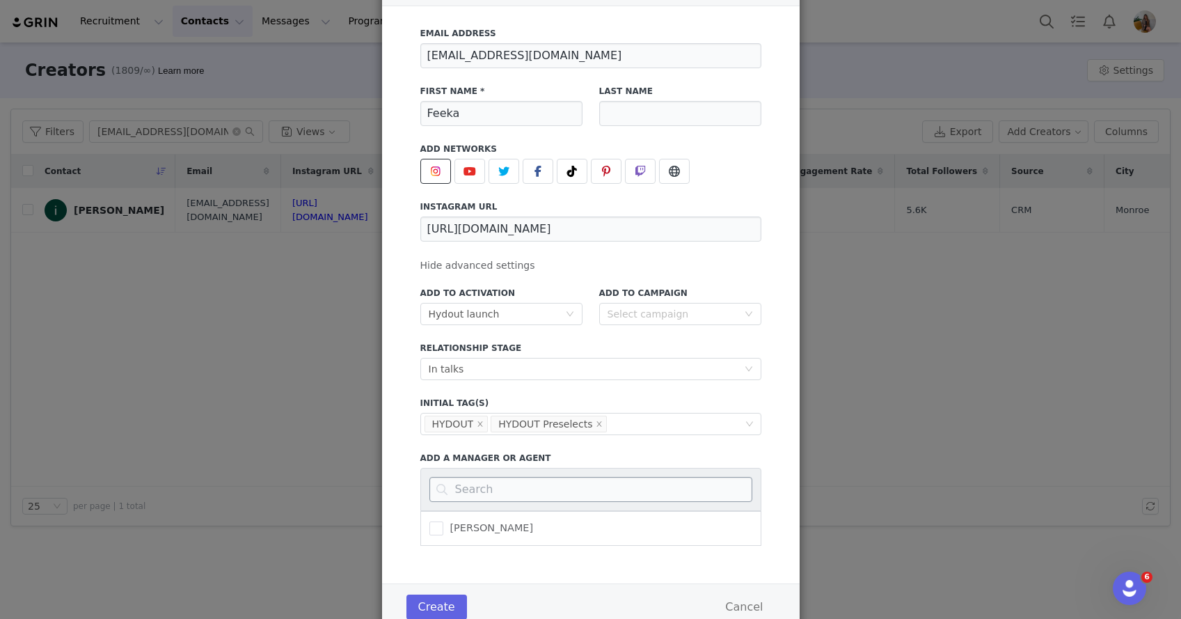
scroll to position [112, 0]
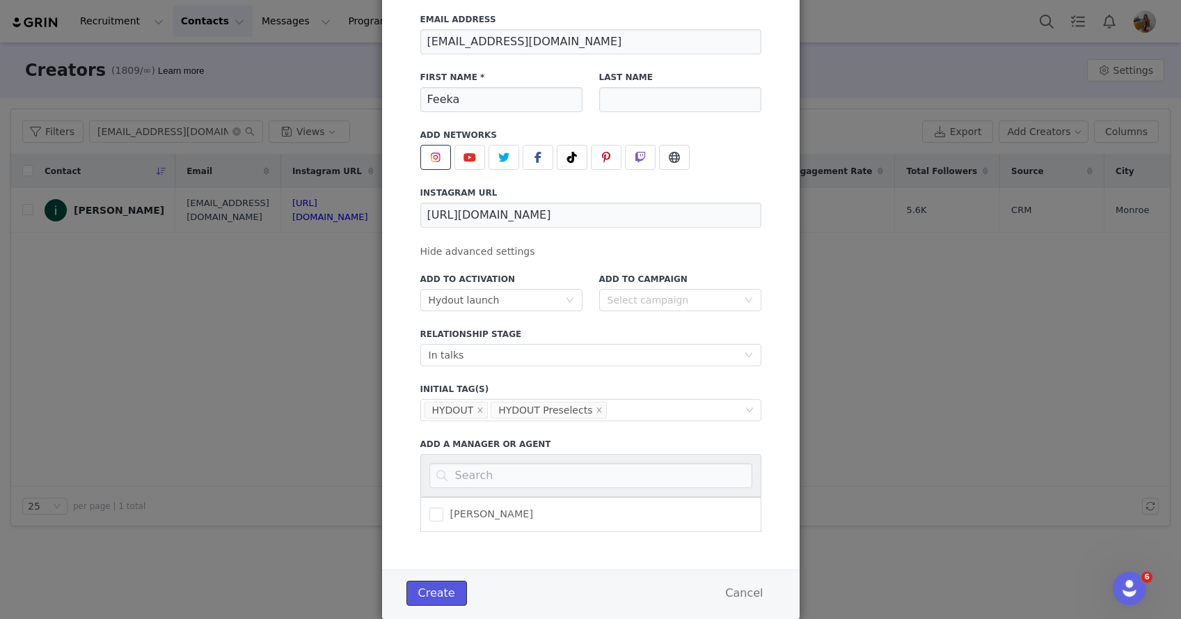
click at [429, 584] on button "Create" at bounding box center [436, 592] width 61 height 25
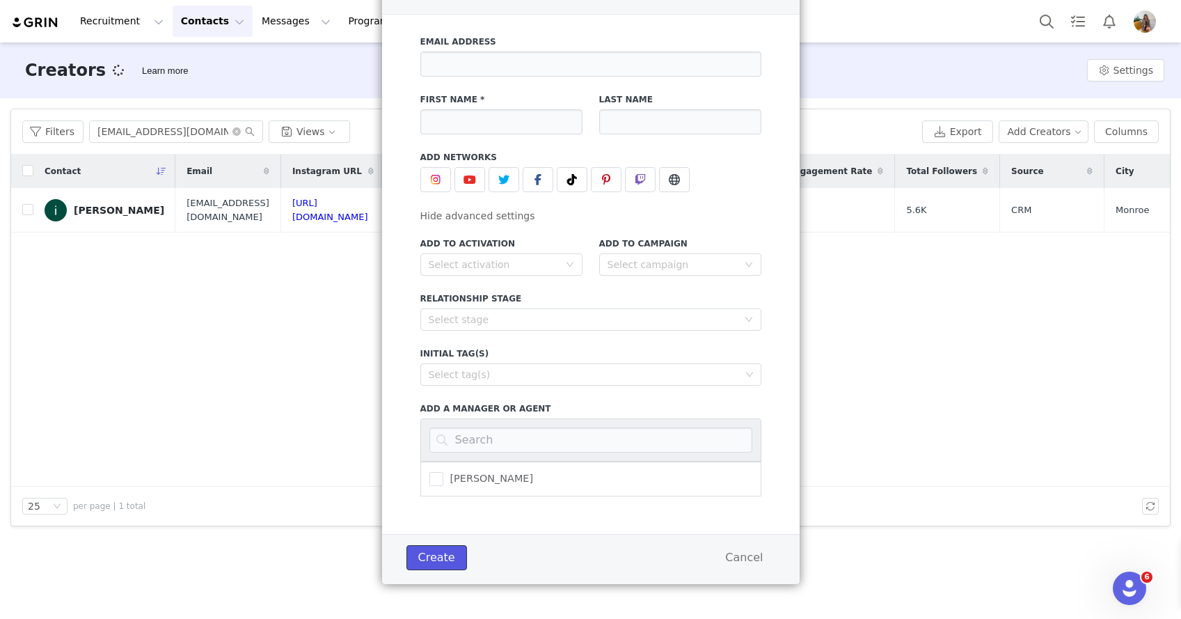
scroll to position [90, 0]
